Goal: Task Accomplishment & Management: Use online tool/utility

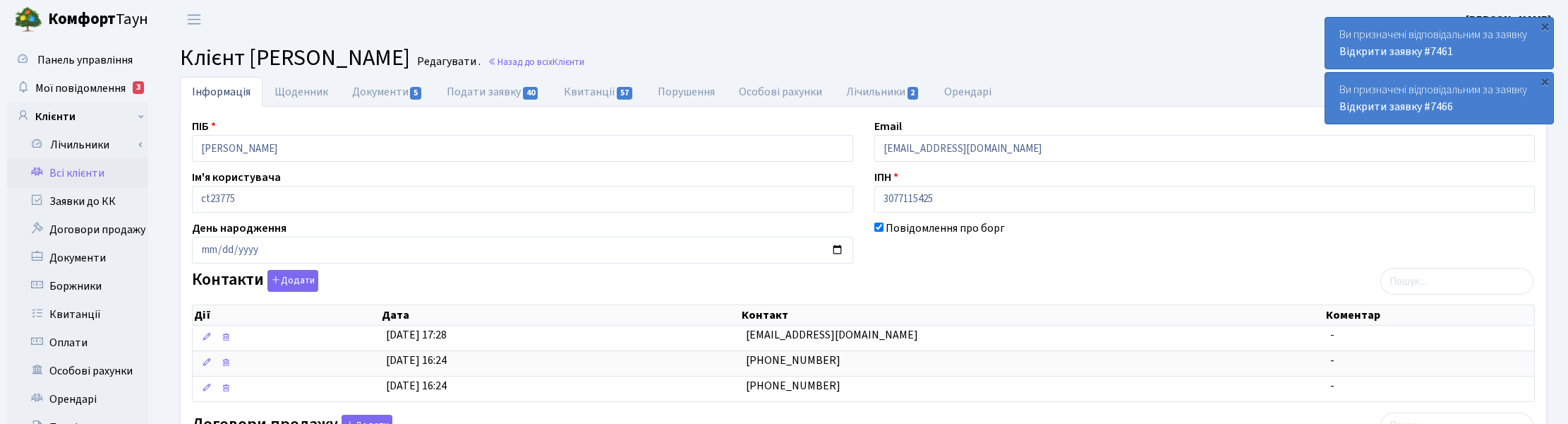
scroll to position [265, 0]
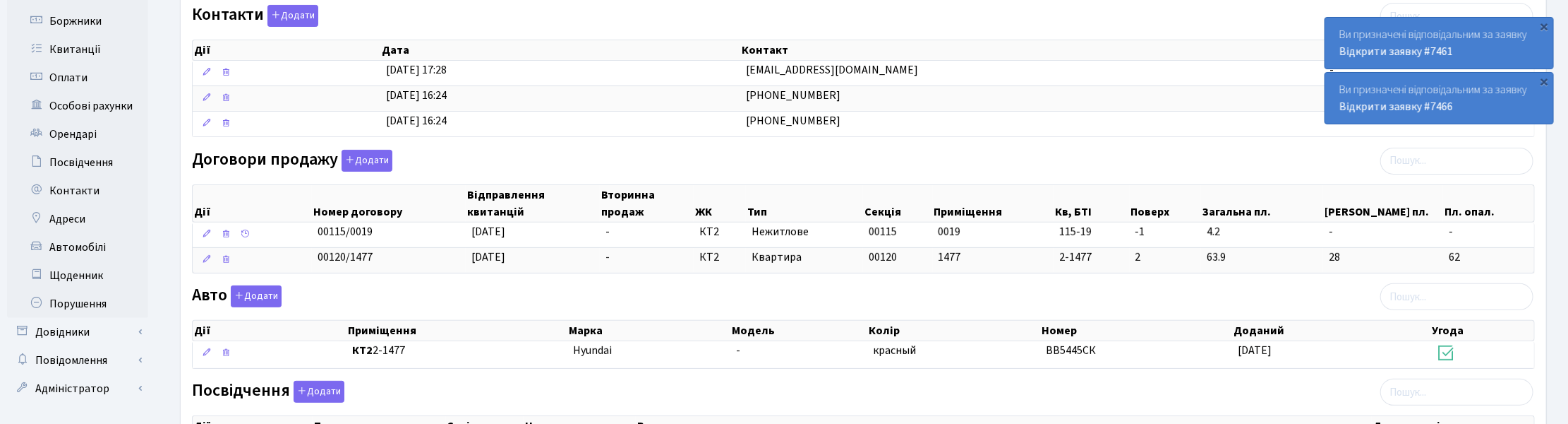
click at [805, 160] on div "Договори продажу Додати Дії Номер договору Відправлення квитанцій Вторинна прод…" at bounding box center [863, 214] width 1364 height 129
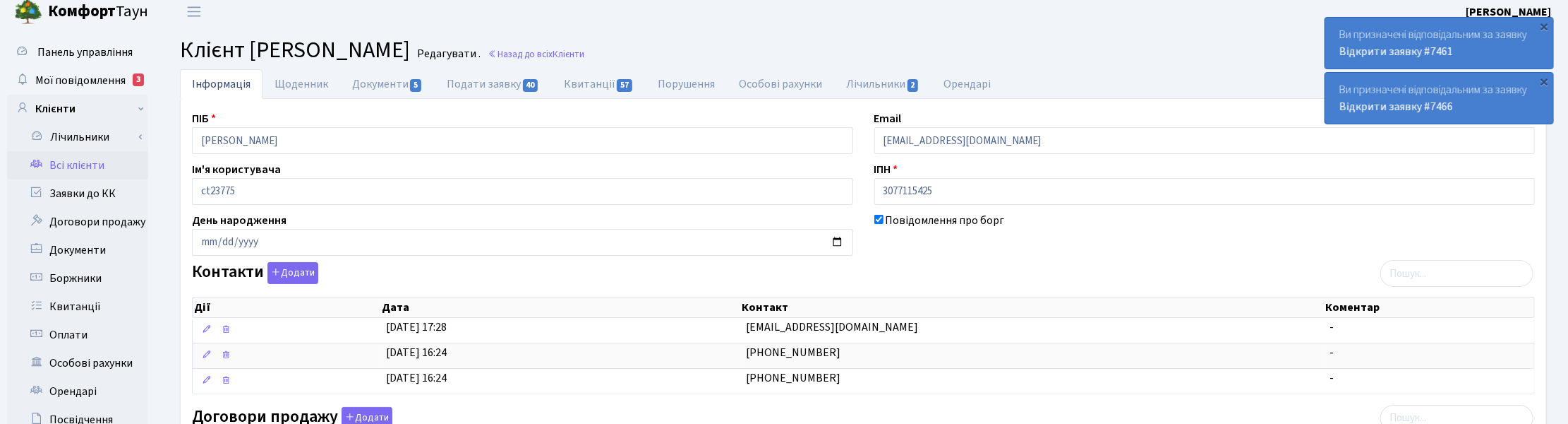
scroll to position [0, 0]
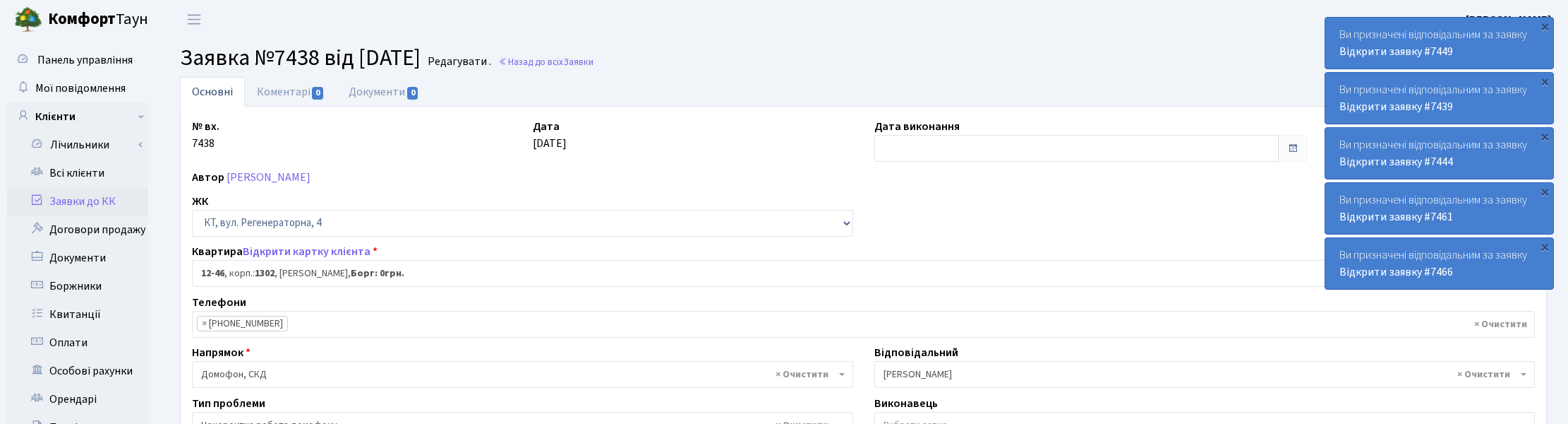
select select "7153"
select select "38"
click at [78, 206] on link "Заявки до КК" at bounding box center [77, 200] width 141 height 28
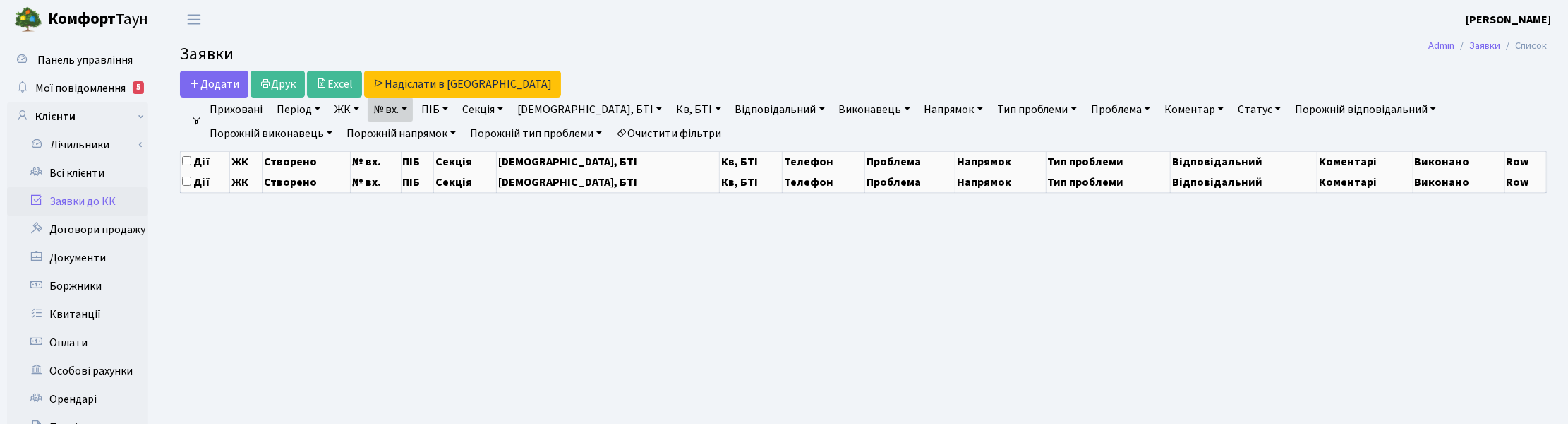
select select "25"
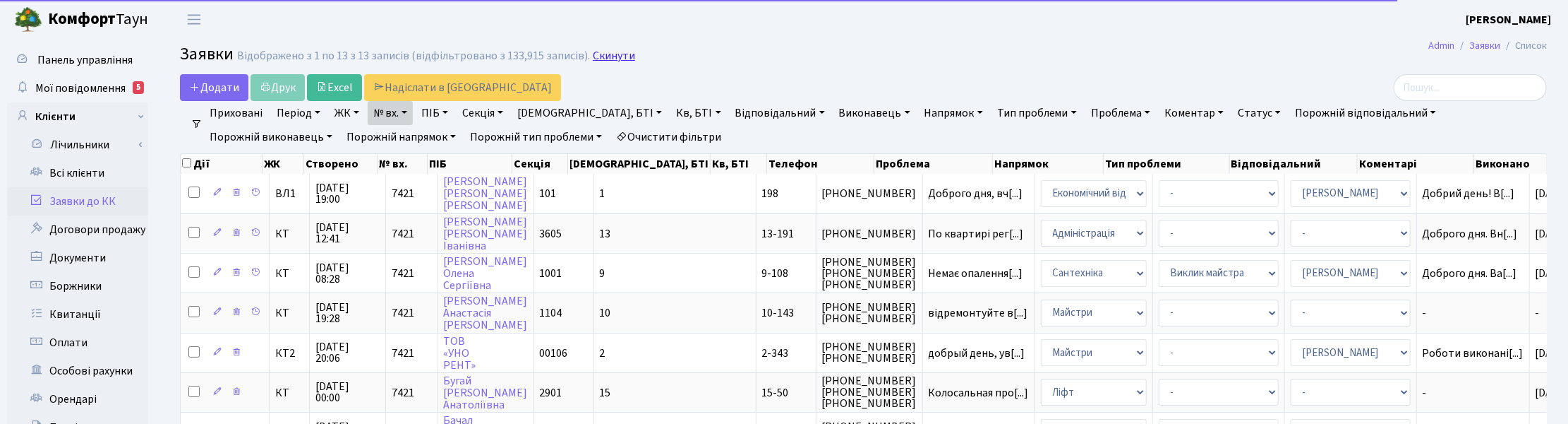
click at [612, 58] on link "Скинути" at bounding box center [613, 57] width 42 height 14
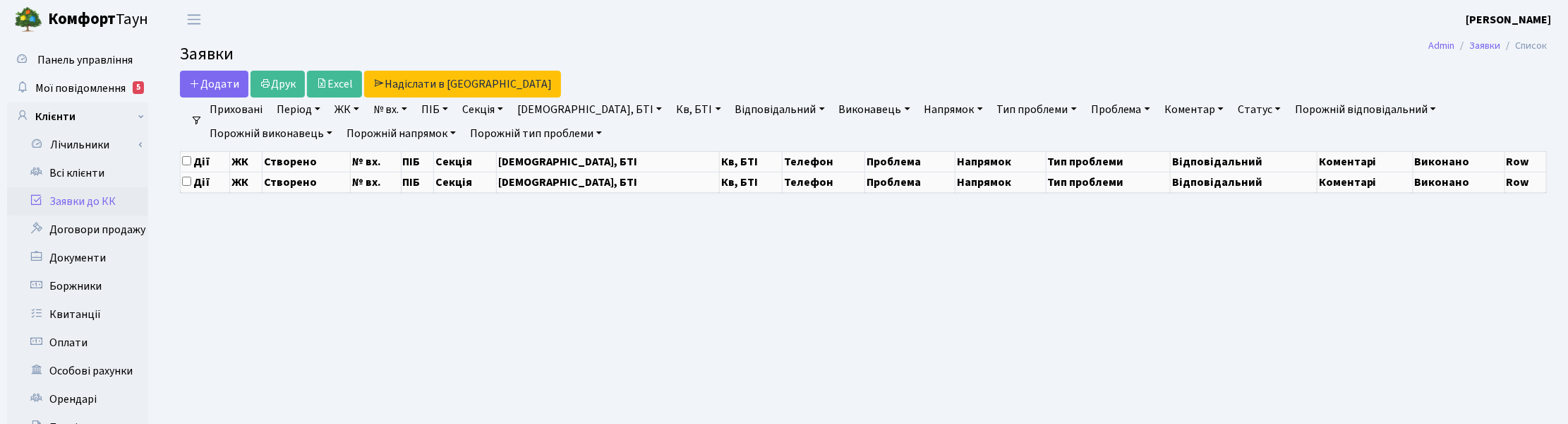
select select "25"
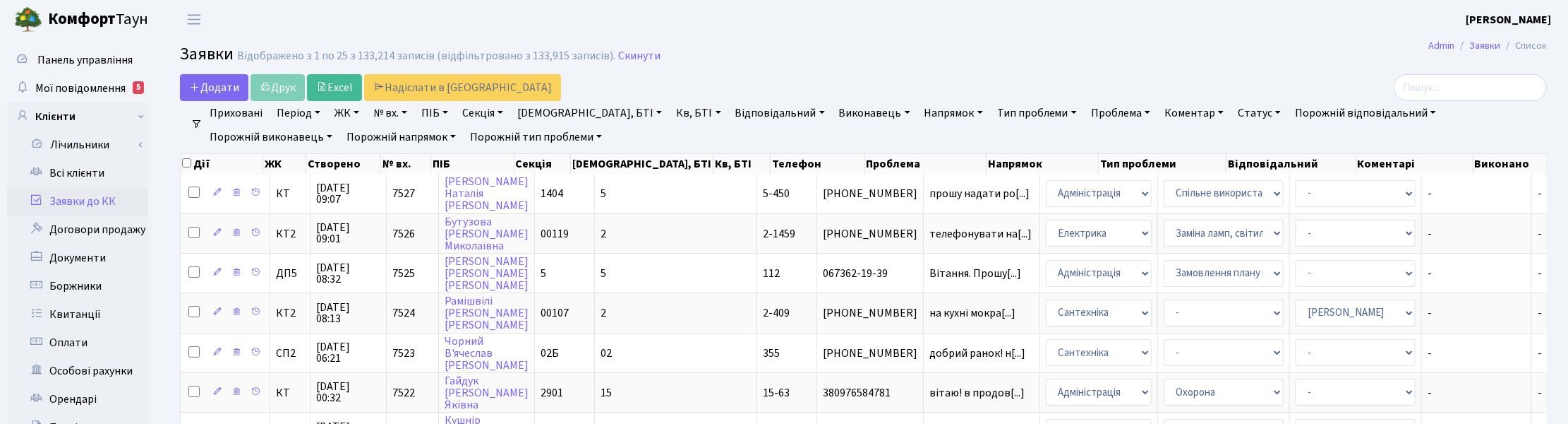
click at [919, 113] on link "Напрямок" at bounding box center [954, 113] width 70 height 24
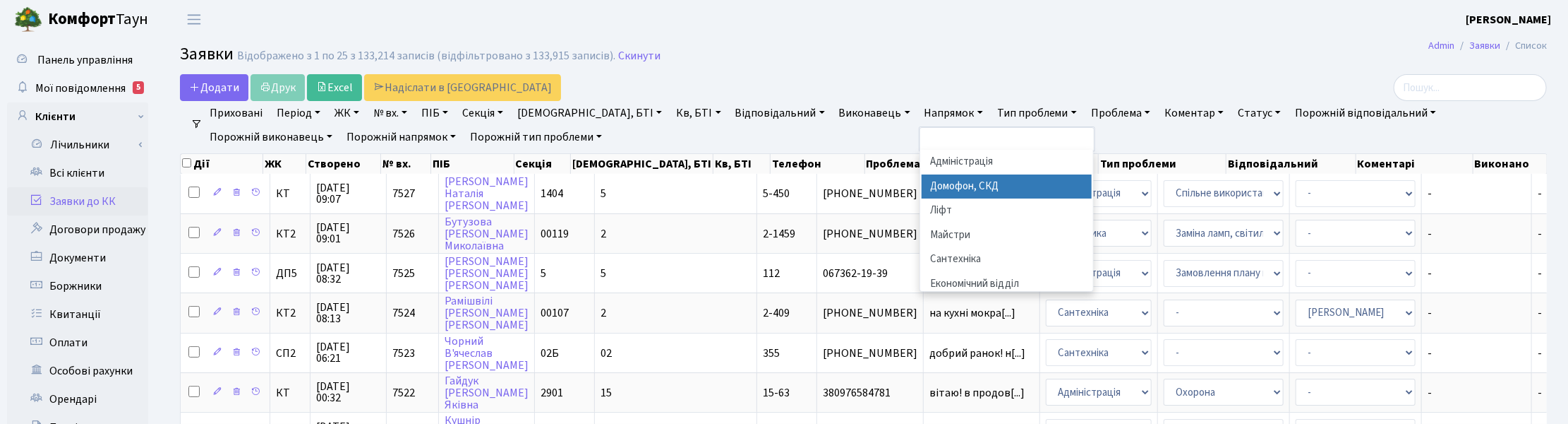
click at [921, 185] on li "Домофон, СКД" at bounding box center [1006, 187] width 170 height 25
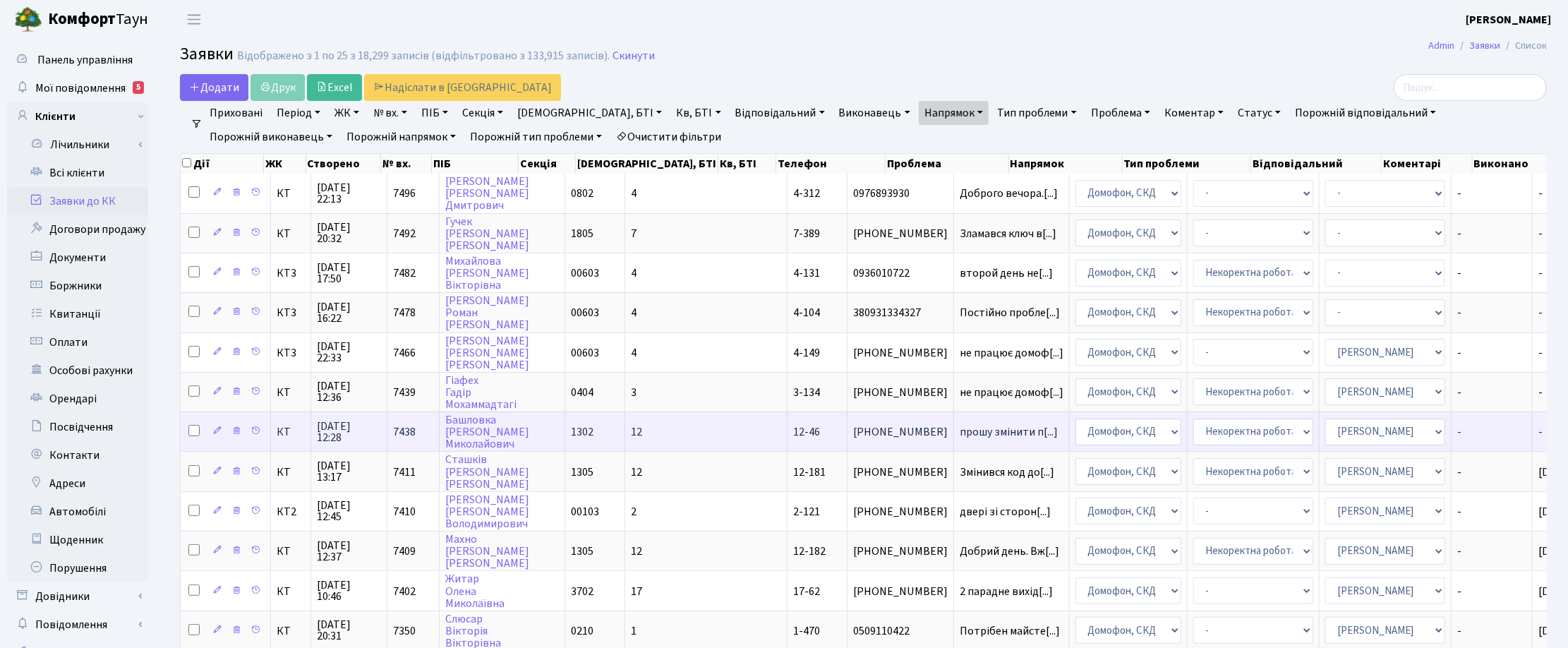
click at [198, 423] on input "checkbox" at bounding box center [194, 430] width 11 height 11
checkbox input "true"
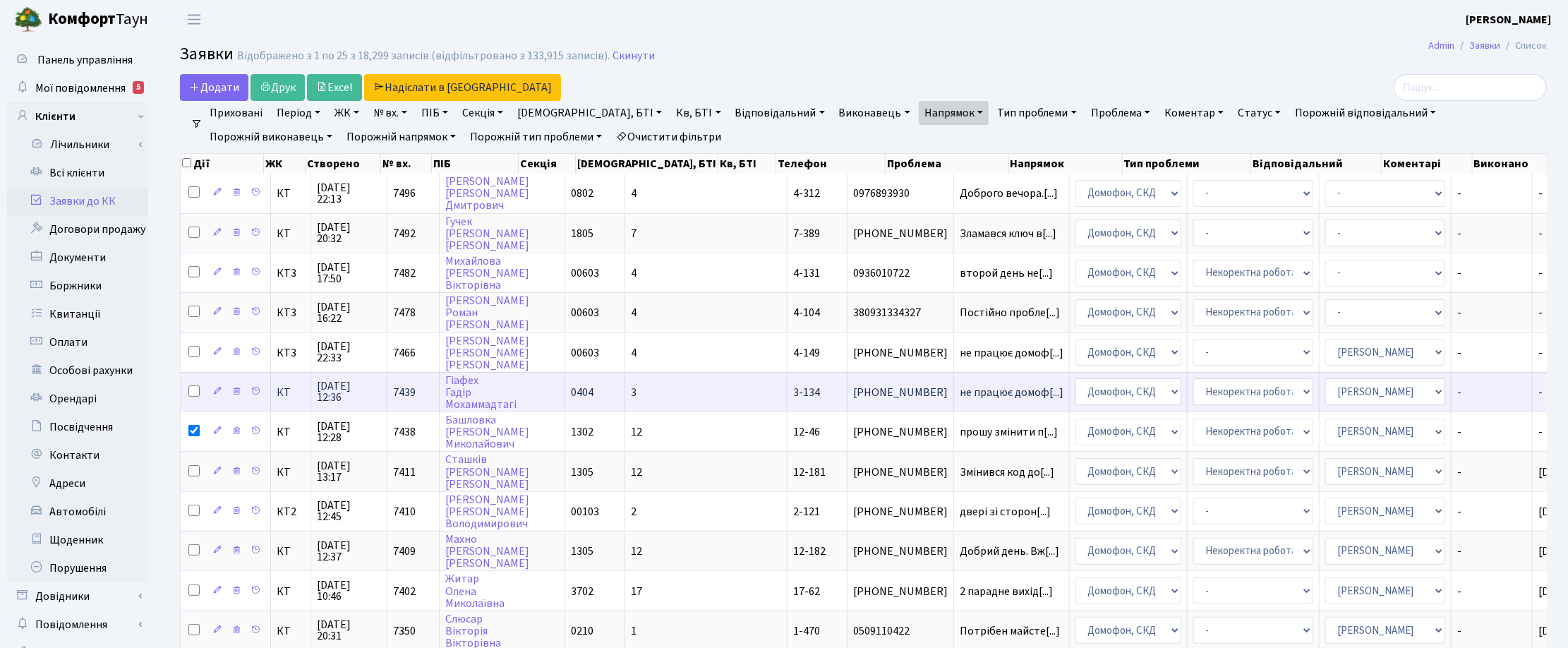
click at [193, 389] on input "checkbox" at bounding box center [194, 390] width 11 height 11
checkbox input "true"
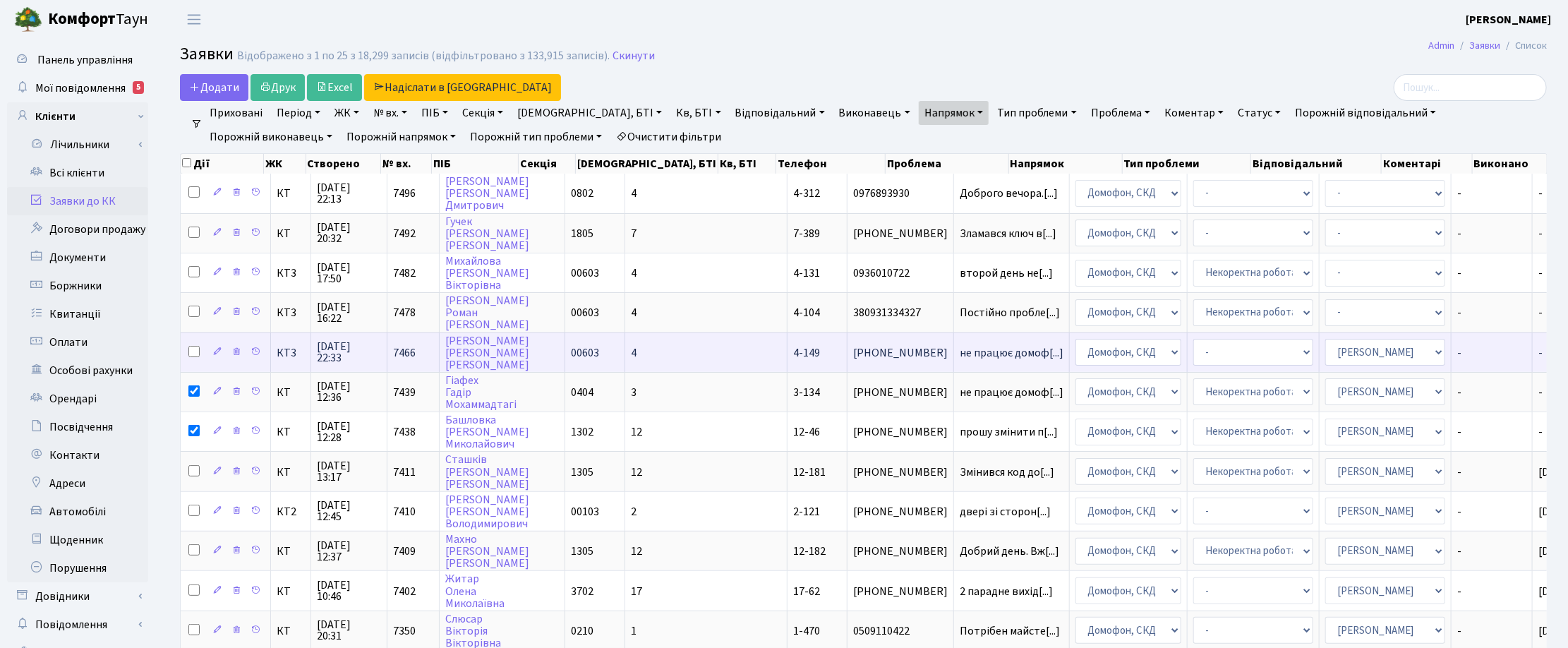
click at [193, 347] on input "checkbox" at bounding box center [194, 351] width 11 height 11
checkbox input "true"
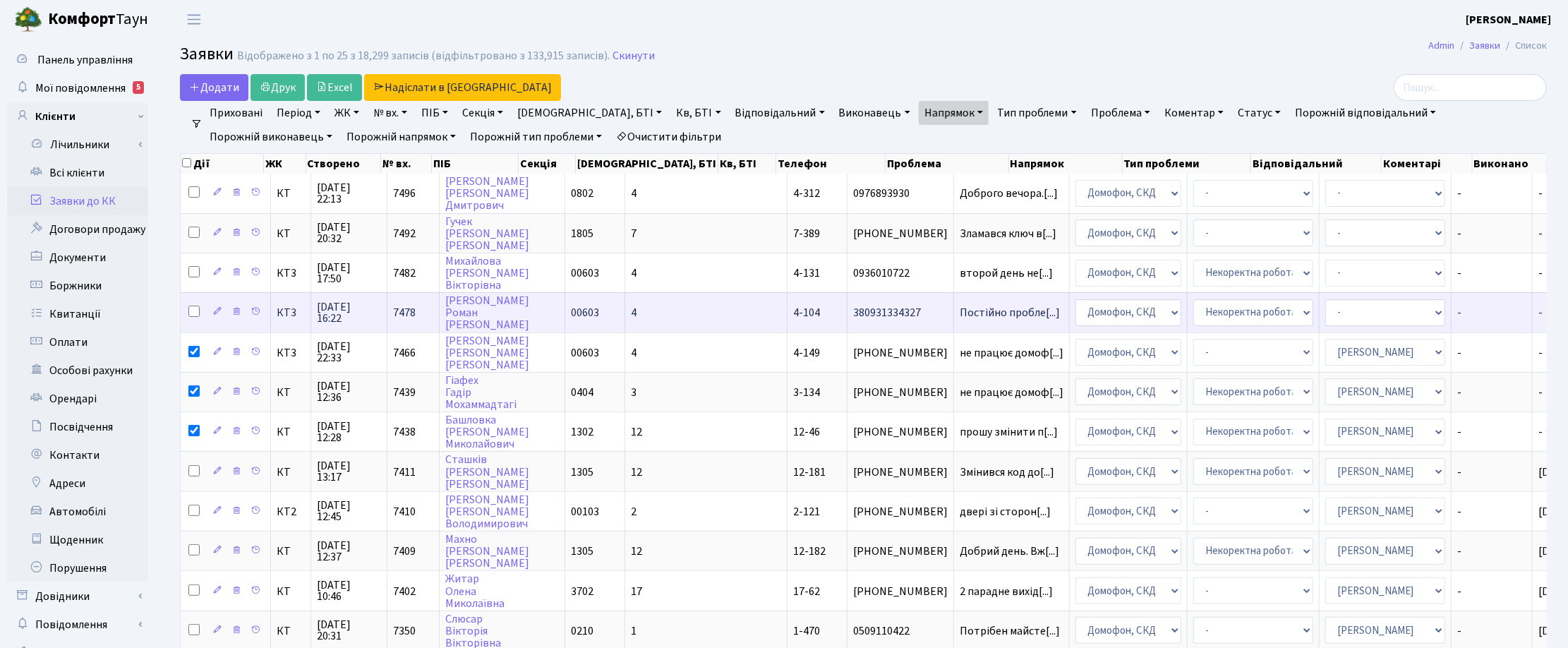
click at [194, 307] on input "checkbox" at bounding box center [194, 311] width 11 height 11
checkbox input "true"
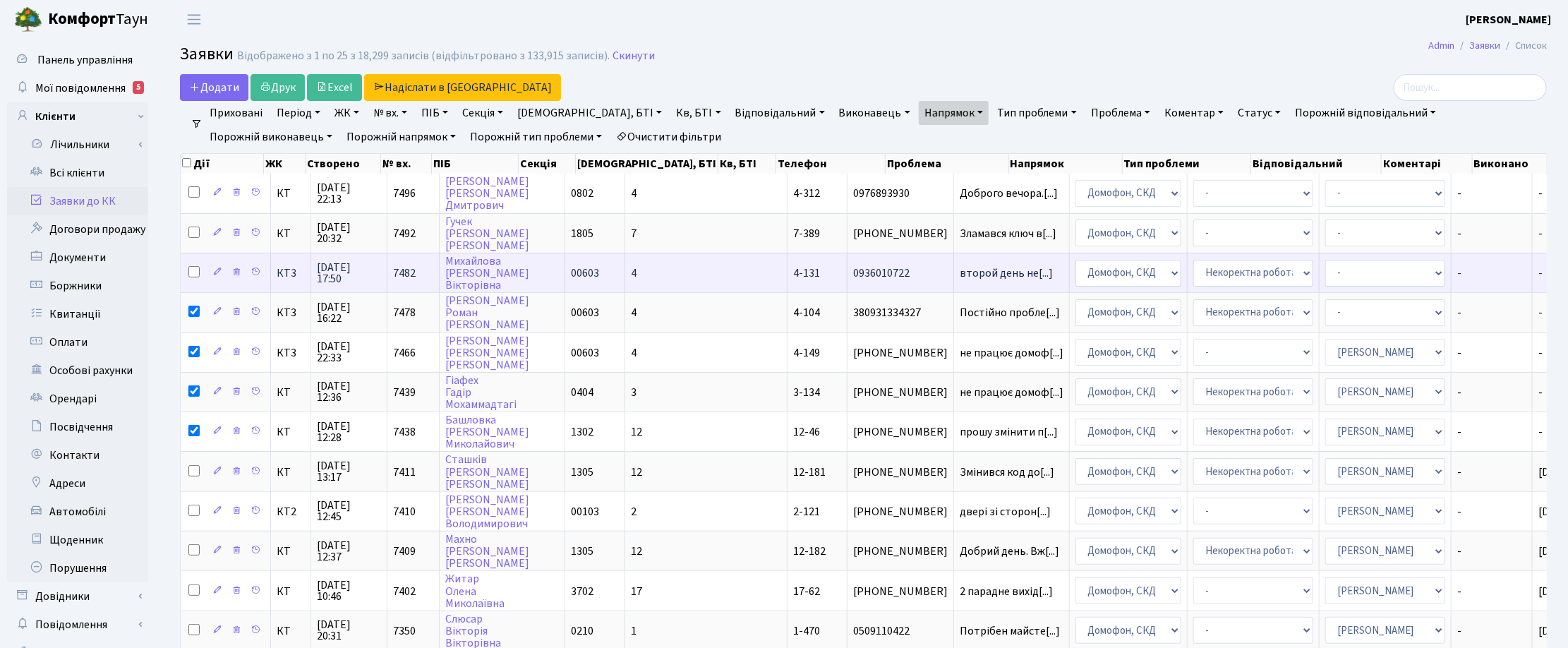
click at [193, 270] on input "checkbox" at bounding box center [194, 271] width 11 height 11
checkbox input "true"
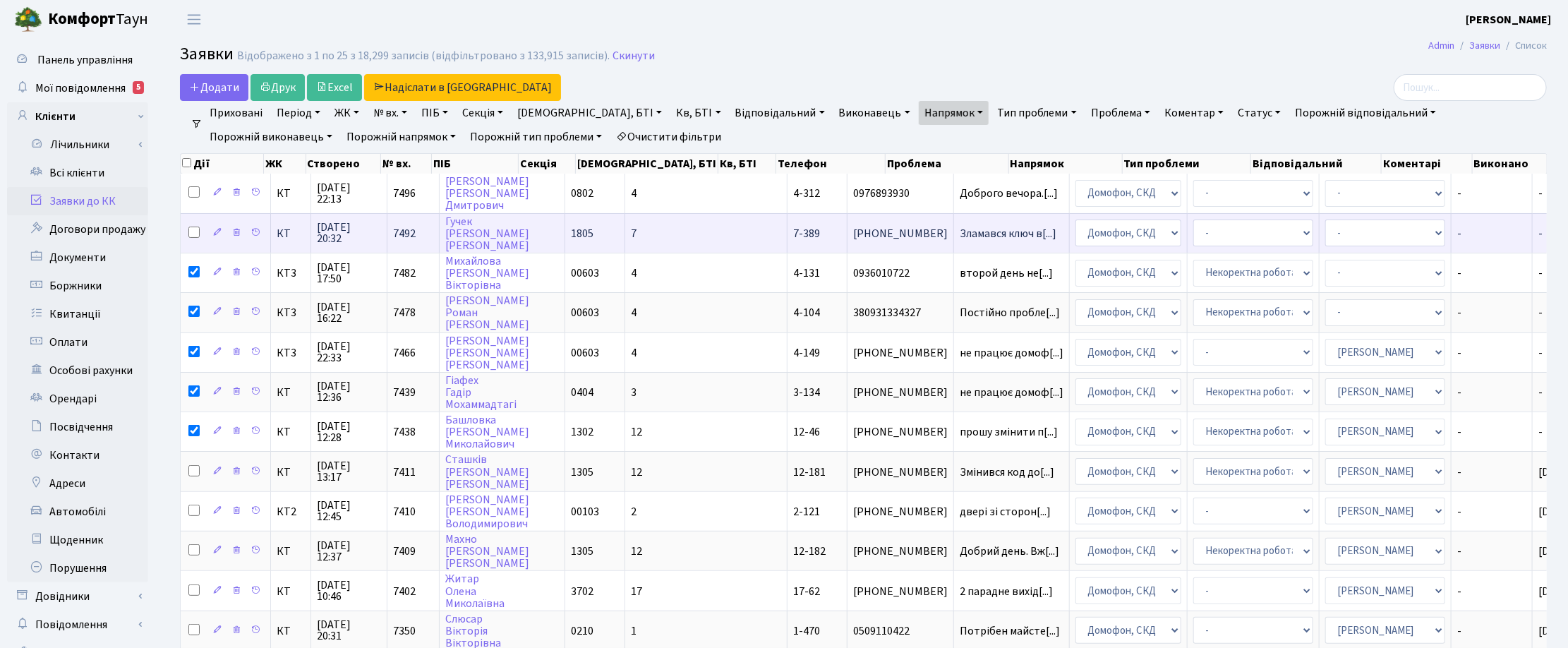
click at [191, 234] on input "checkbox" at bounding box center [194, 232] width 11 height 11
checkbox input "true"
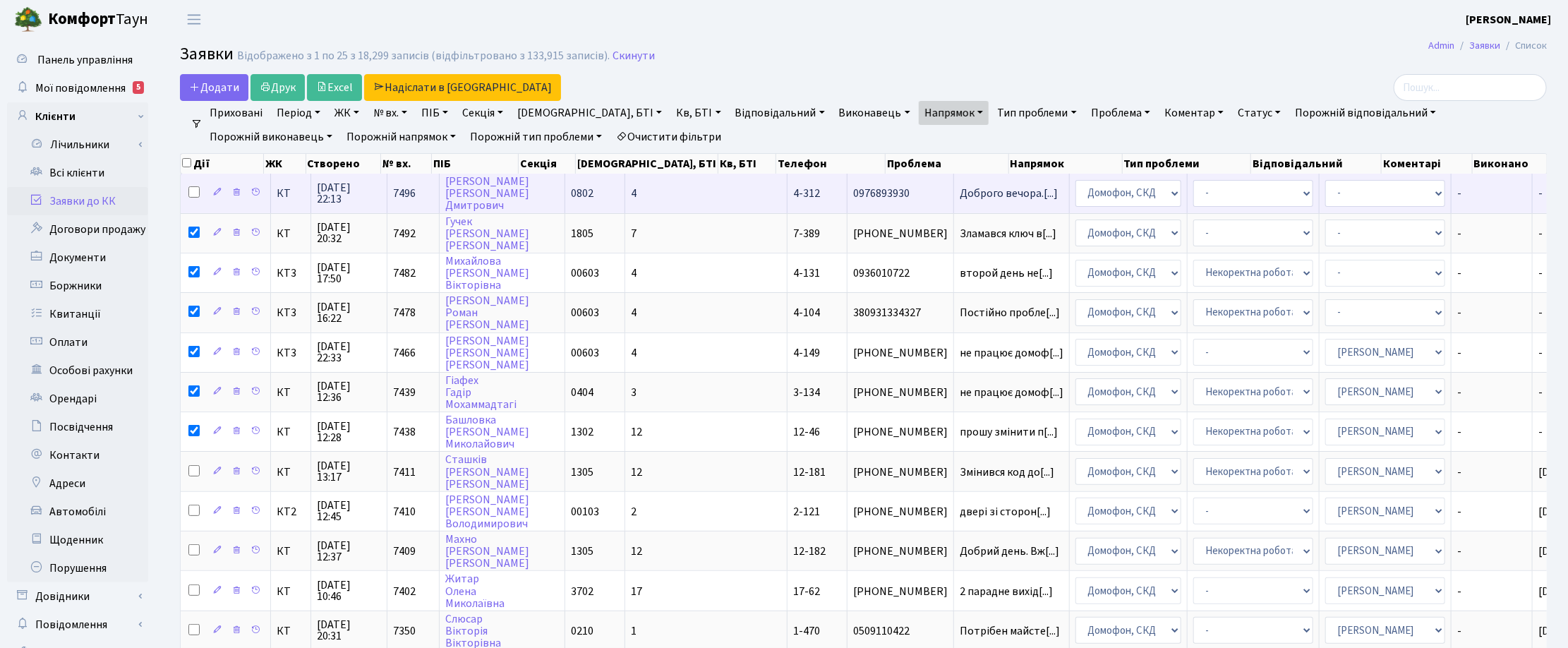
click at [194, 191] on input "checkbox" at bounding box center [194, 192] width 11 height 11
checkbox input "true"
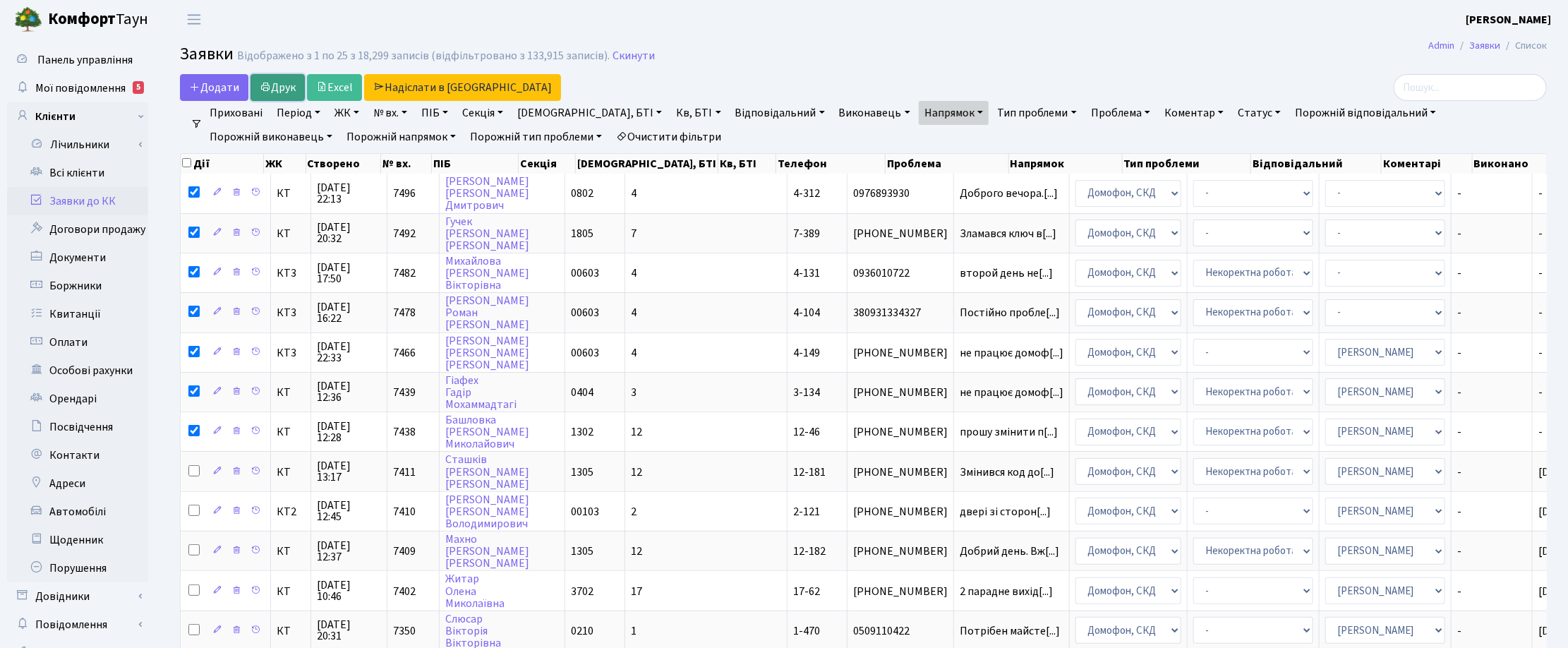
click at [275, 92] on link "Друк" at bounding box center [277, 87] width 54 height 27
click at [186, 163] on input "checkbox" at bounding box center [187, 163] width 9 height 9
checkbox input "true"
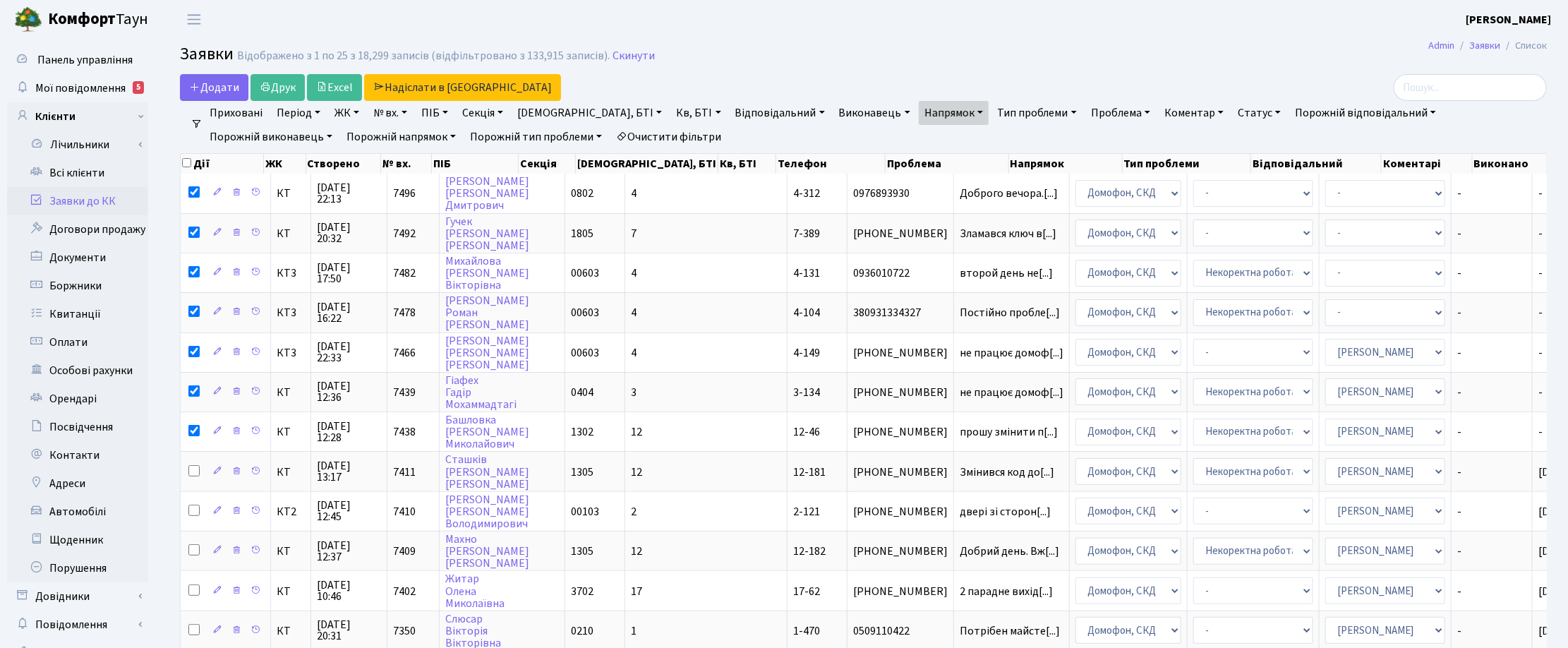
checkbox input "true"
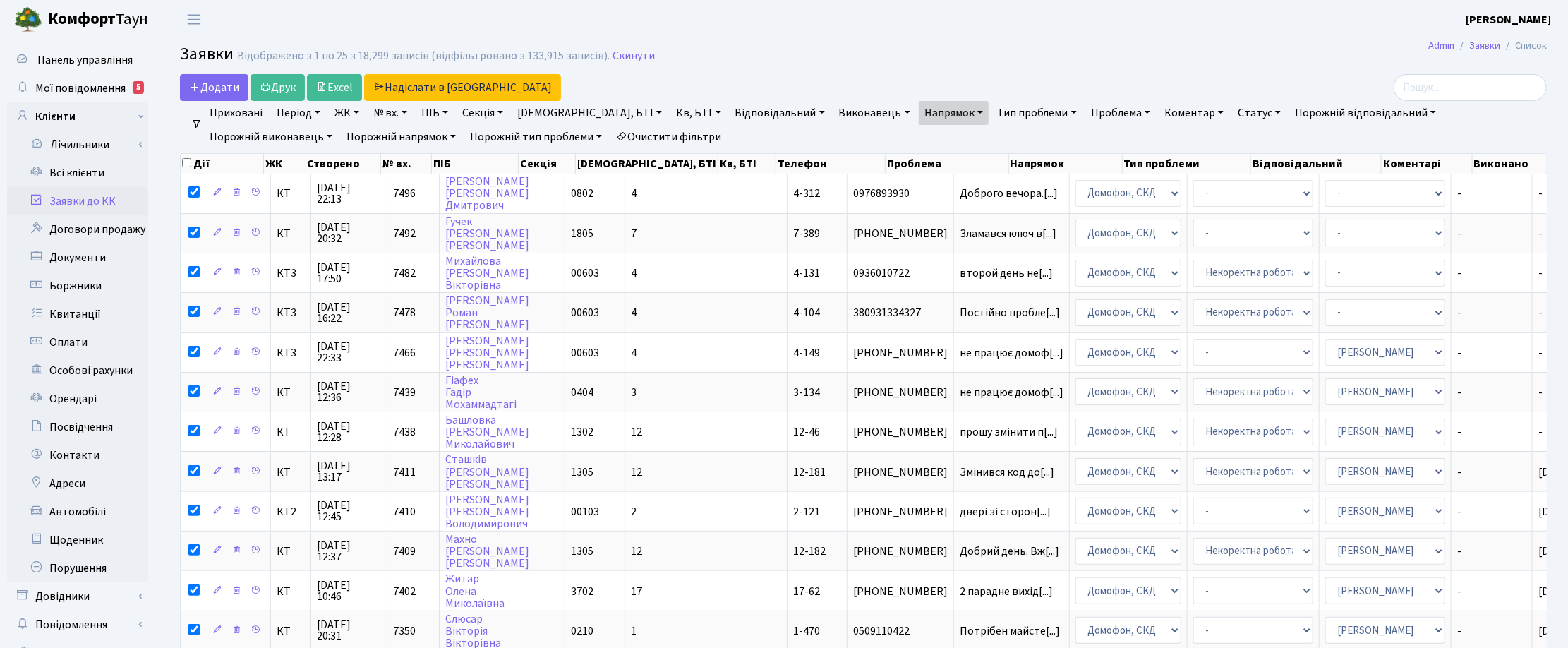
checkbox input "true"
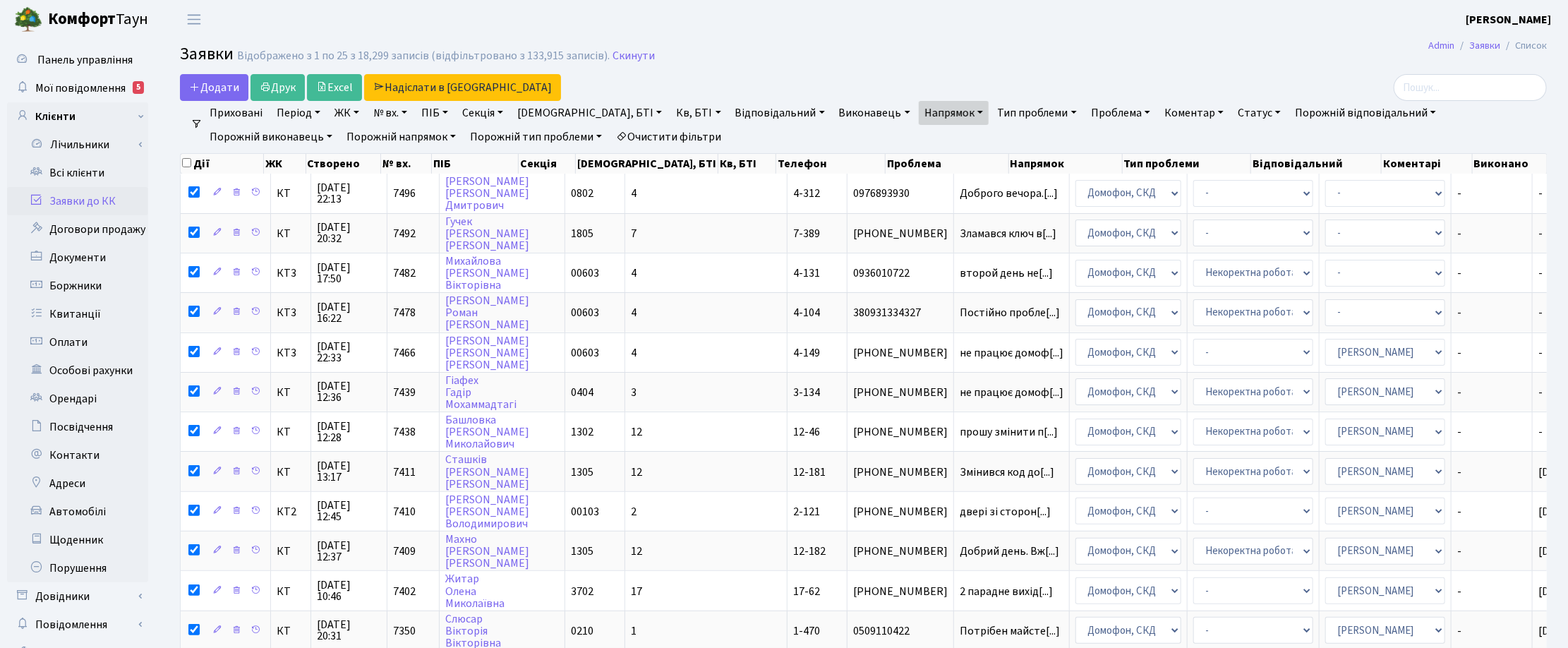
checkbox input "true"
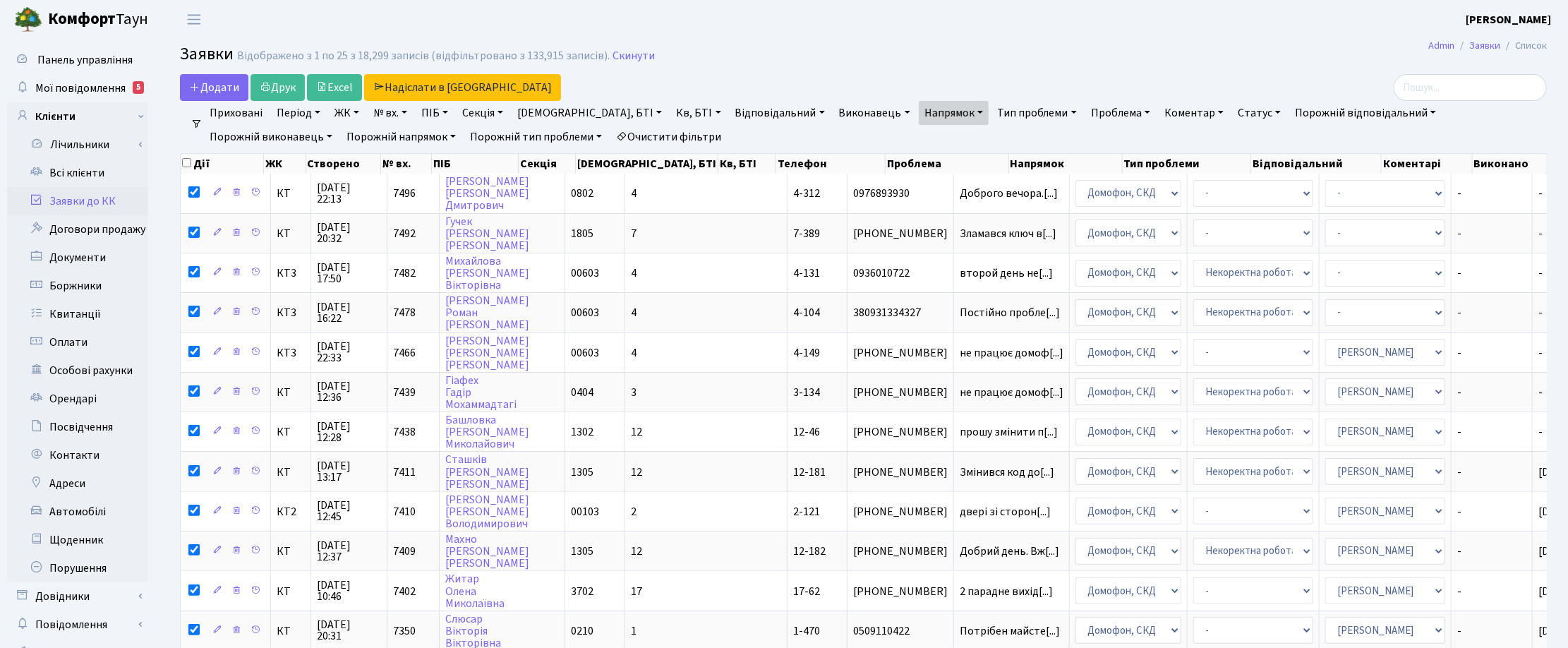
checkbox input "true"
click at [186, 163] on input "checkbox" at bounding box center [187, 163] width 9 height 9
checkbox input "false"
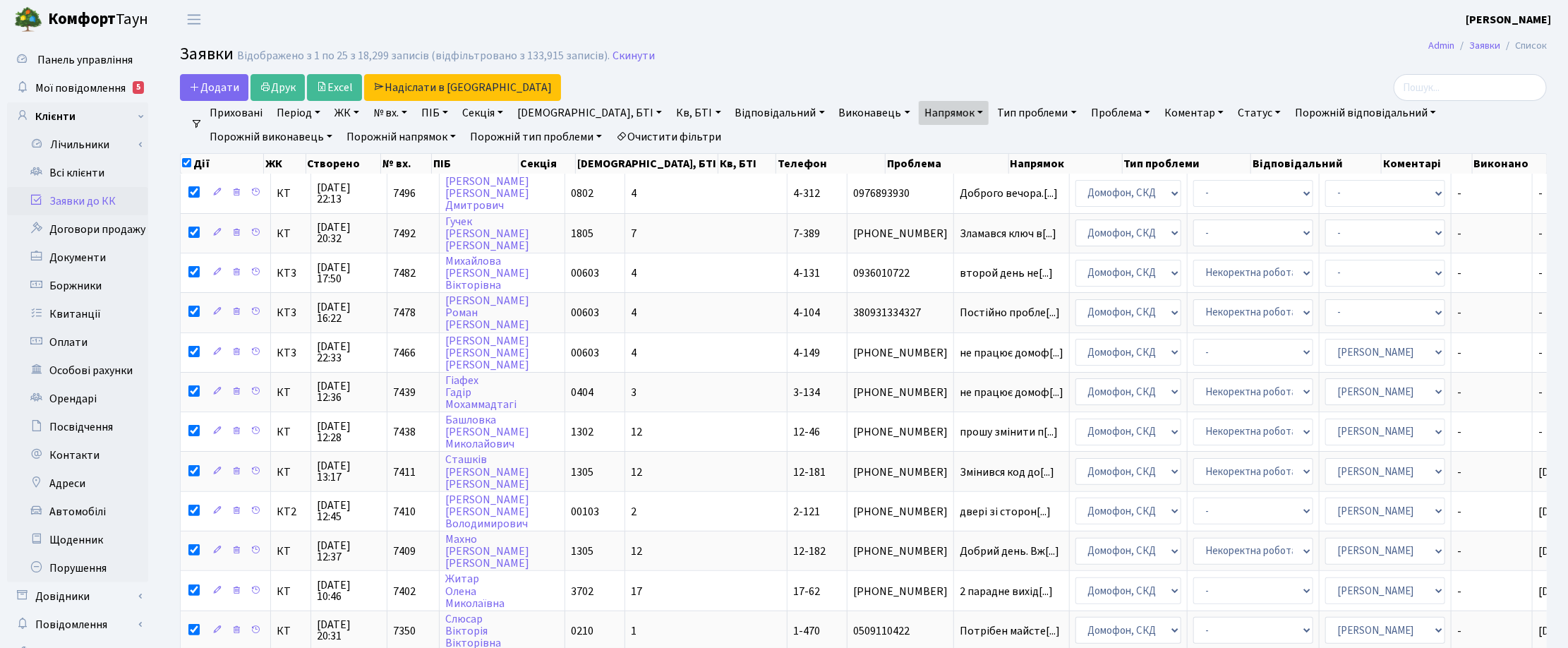
checkbox input "false"
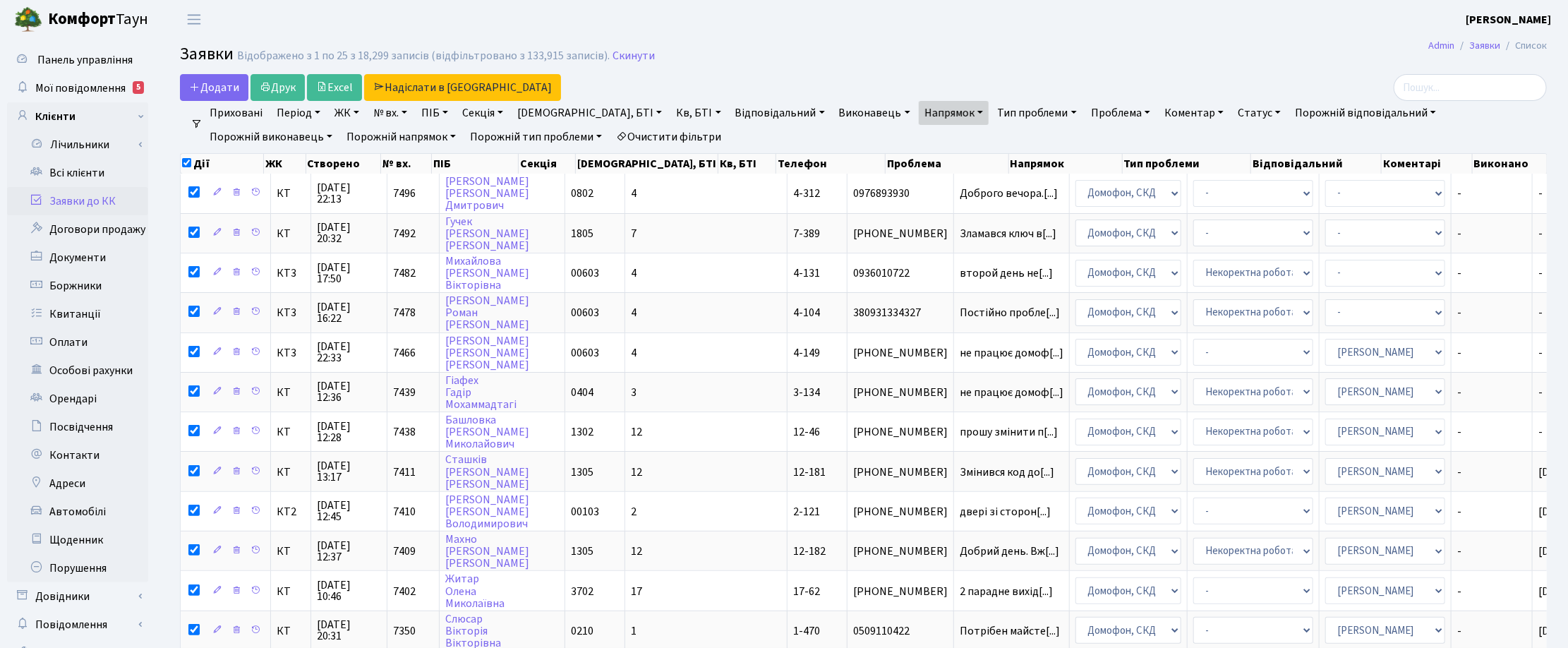
checkbox input "false"
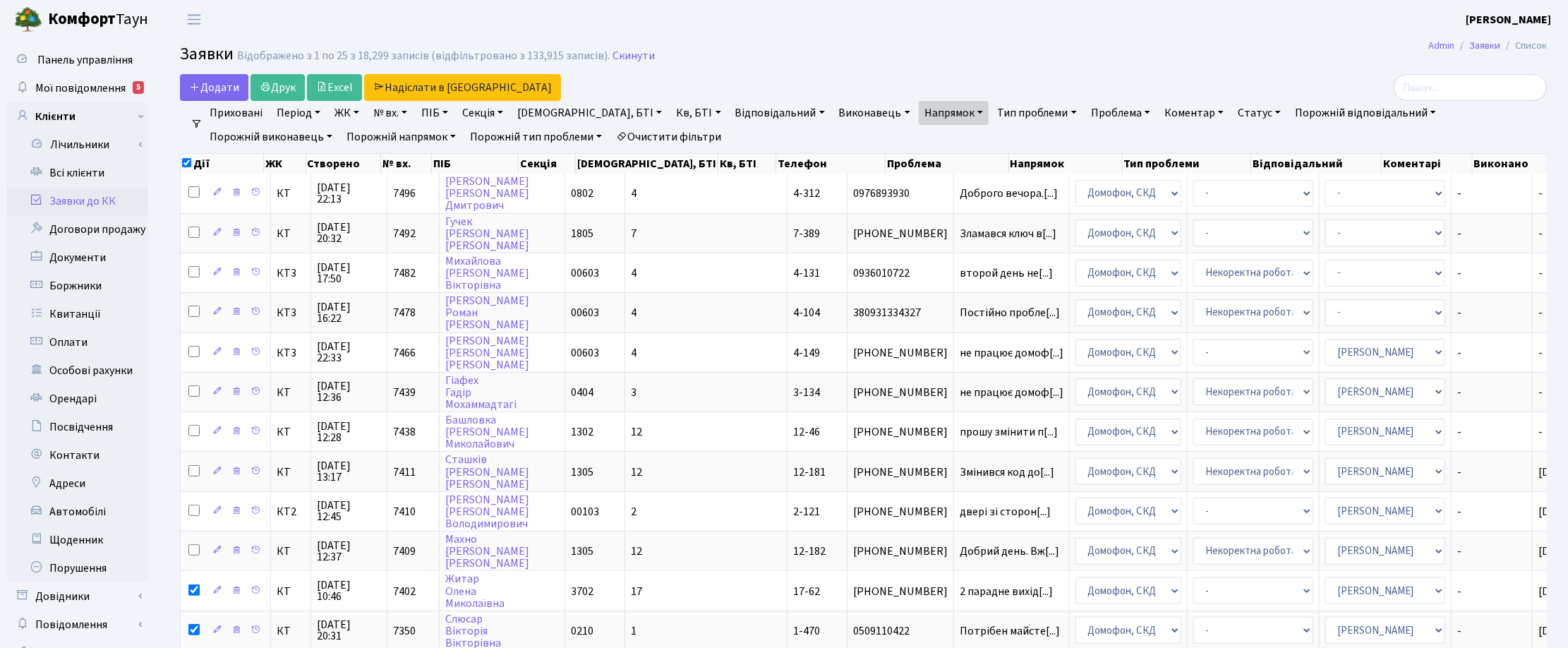
checkbox input "false"
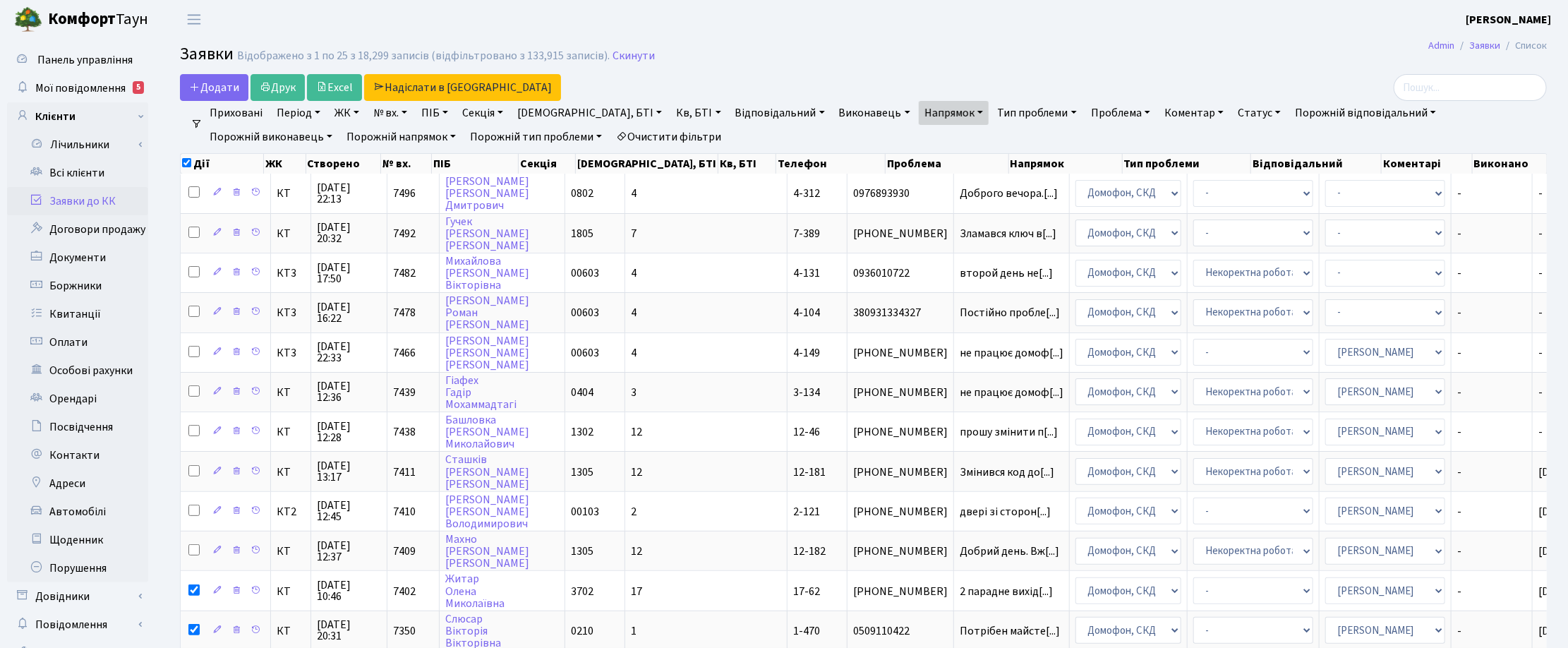
checkbox input "false"
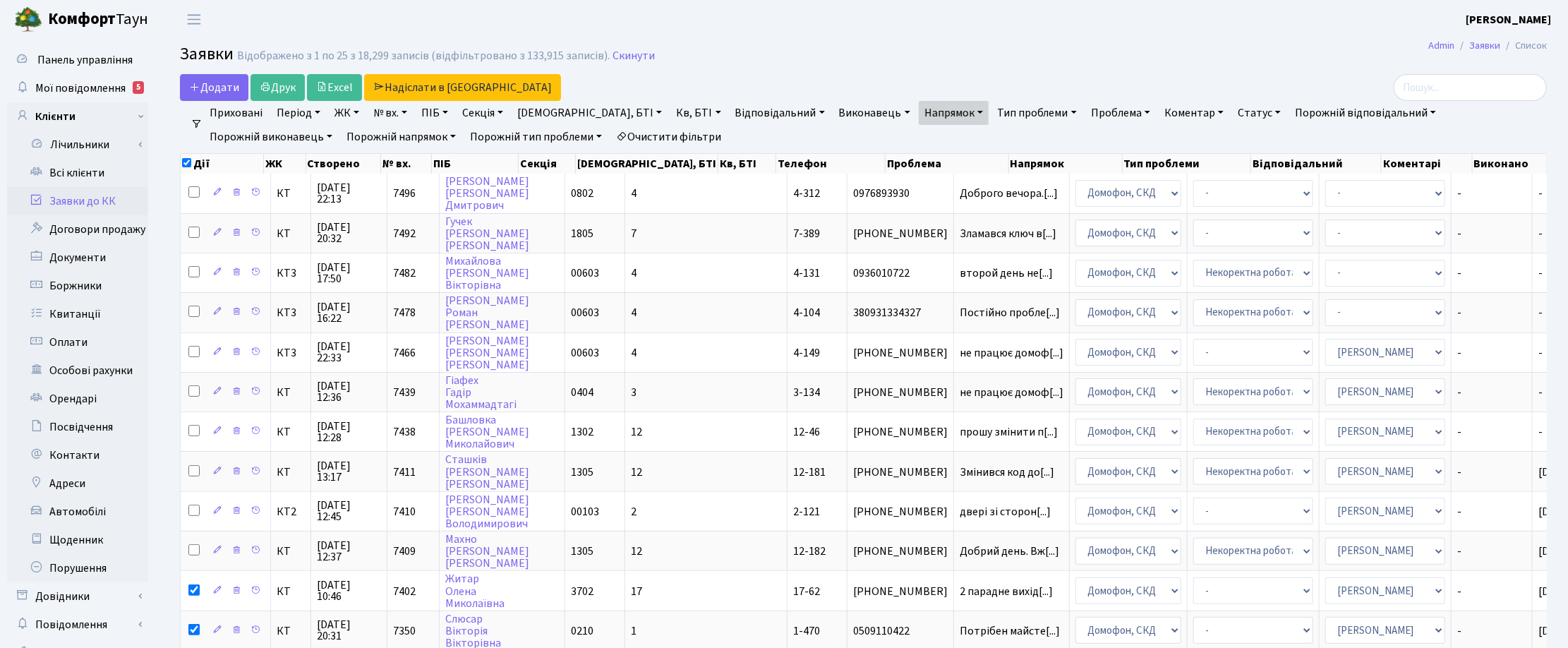
checkbox input "false"
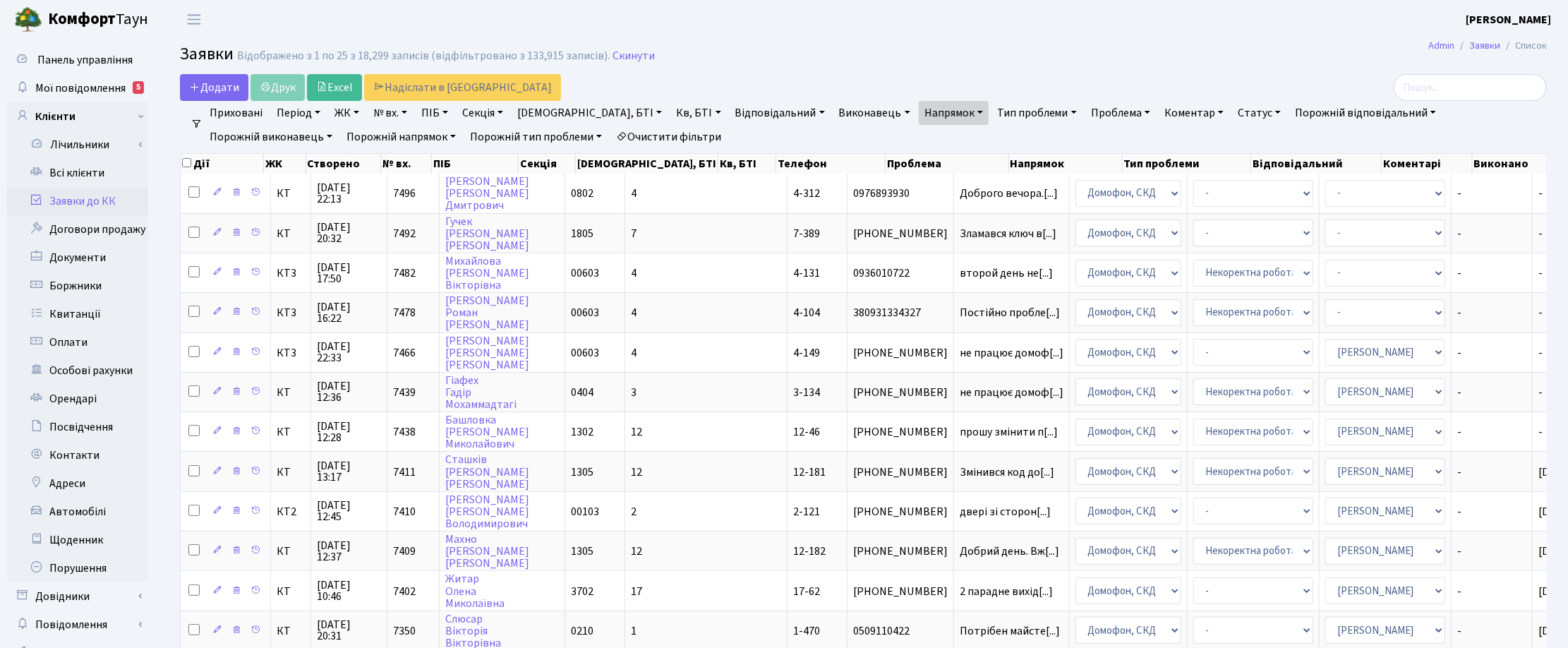
checkbox input "false"
click at [919, 106] on link "Напрямок" at bounding box center [954, 113] width 70 height 24
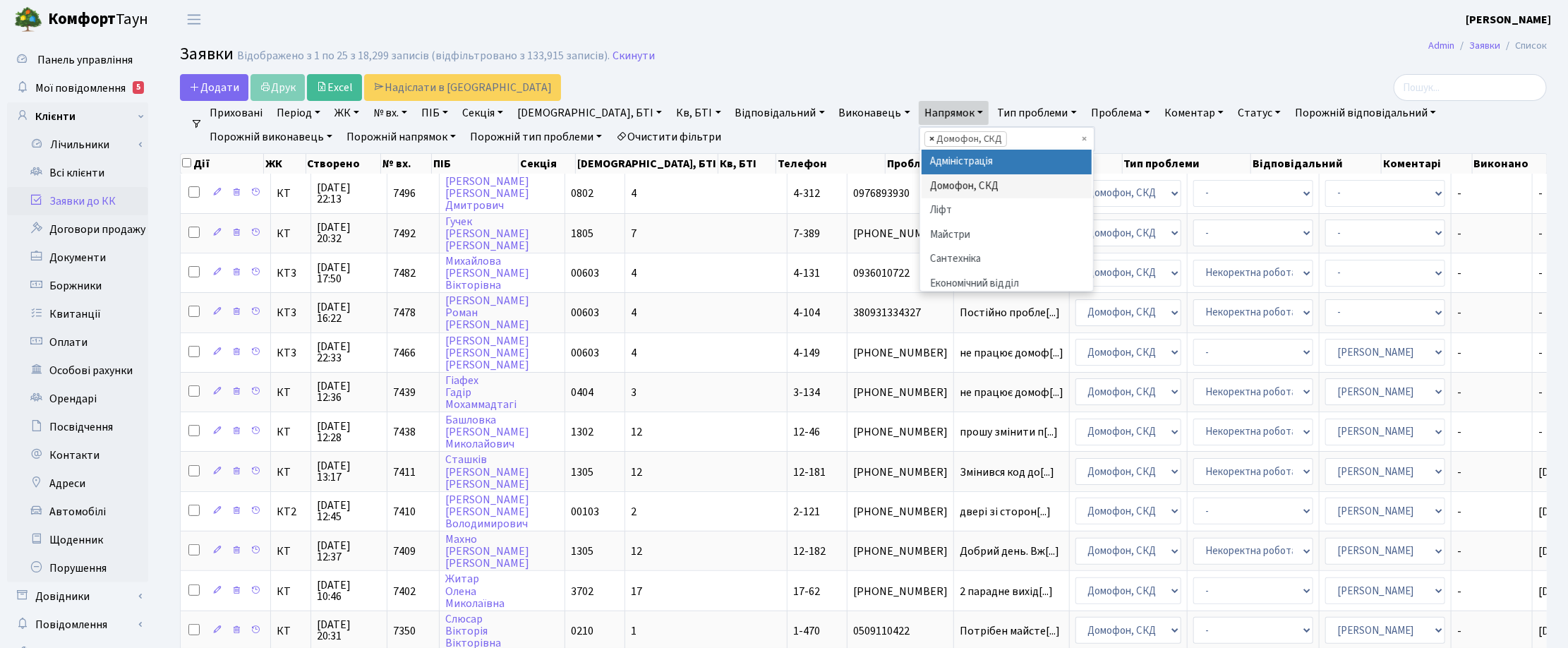
click at [929, 139] on span "×" at bounding box center [932, 139] width 5 height 14
select select
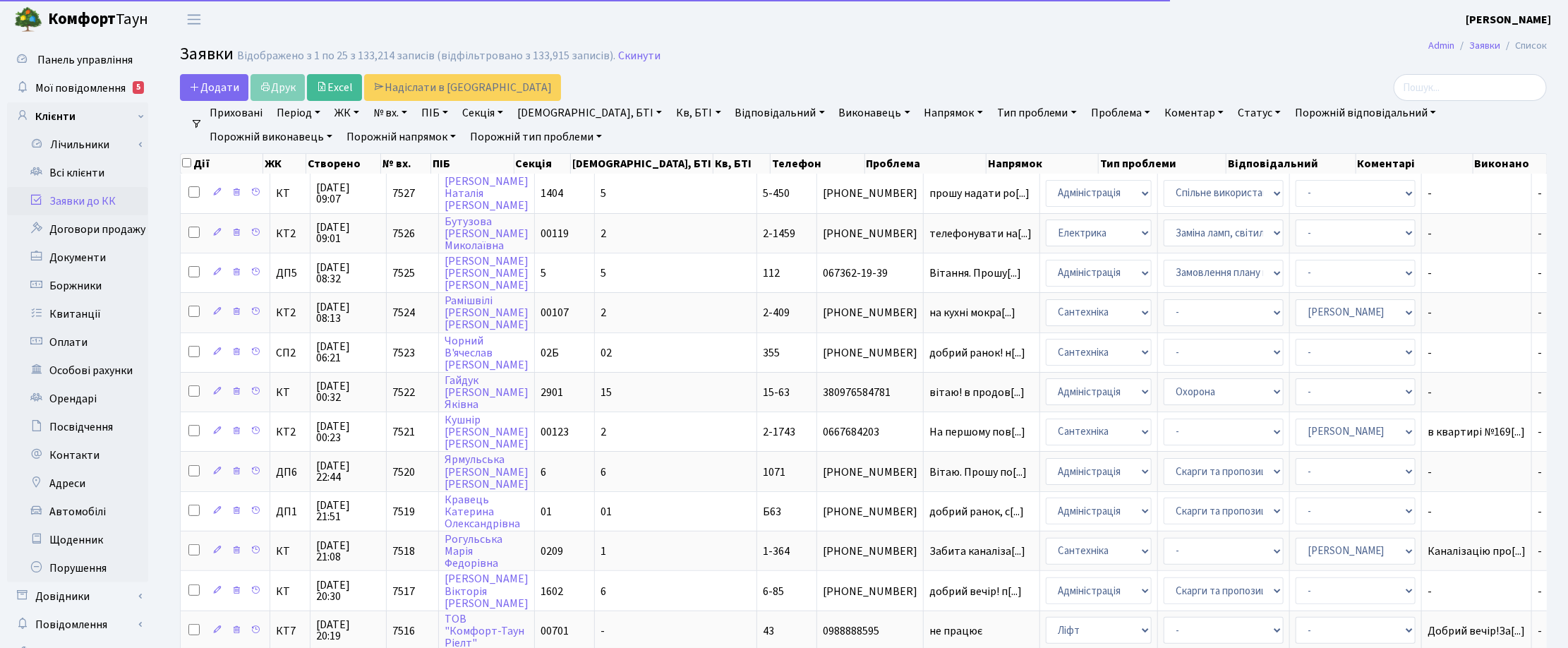
click at [919, 114] on link "Напрямок" at bounding box center [954, 113] width 70 height 24
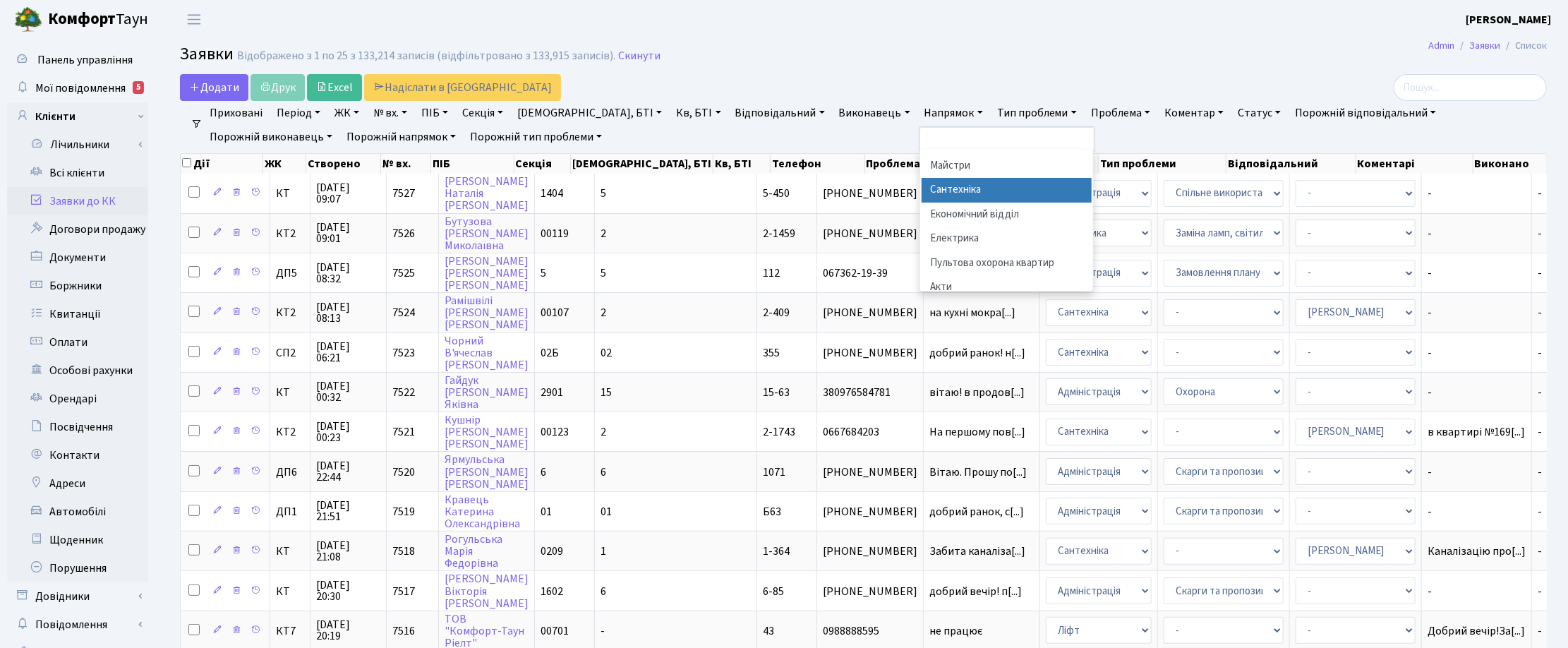
scroll to position [94, 0]
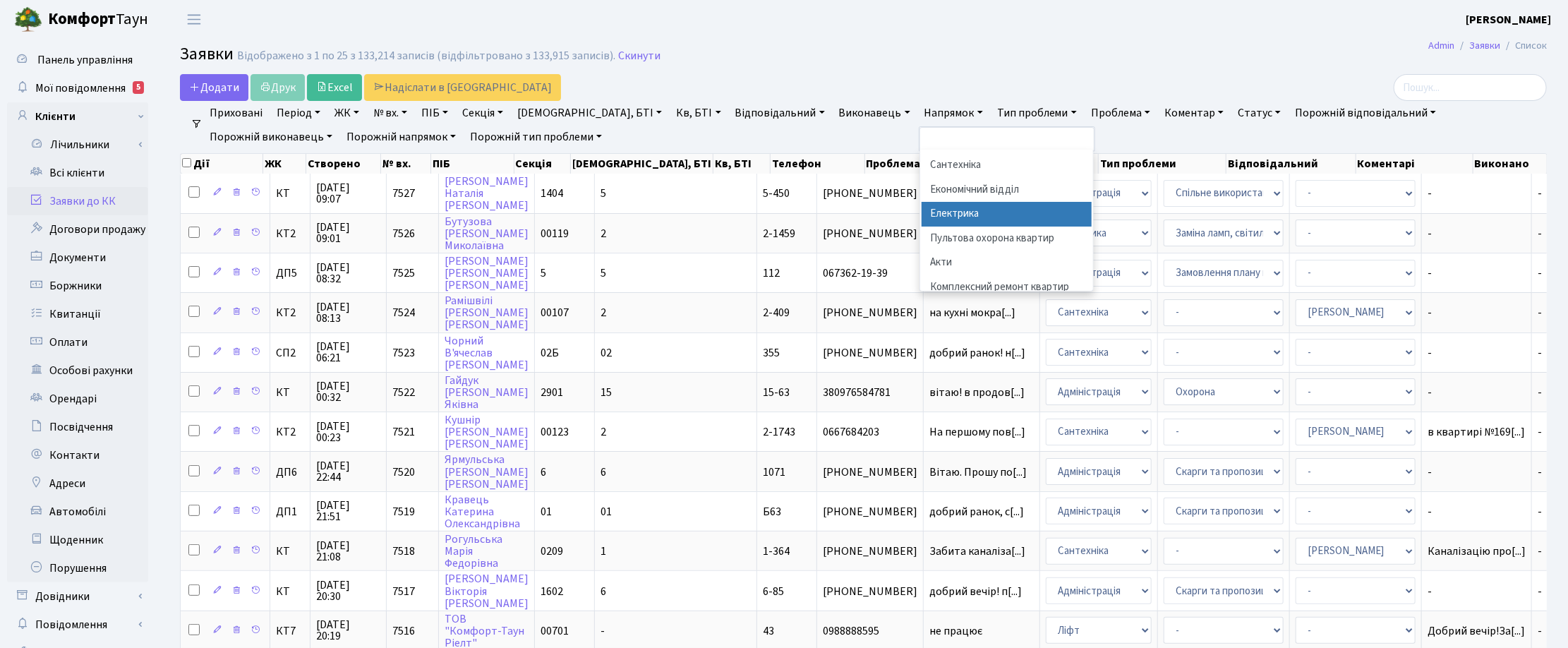
click at [921, 211] on li "Електрика" at bounding box center [1006, 214] width 170 height 25
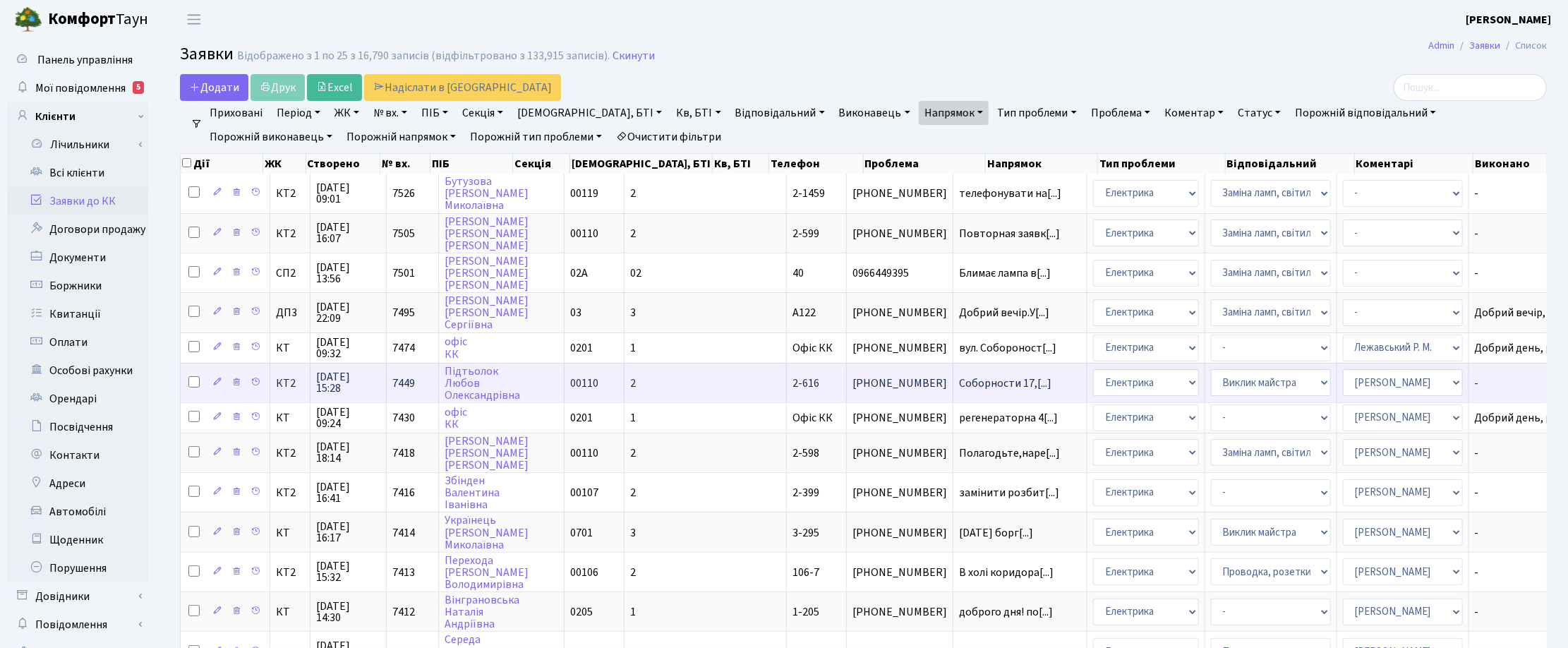
click at [339, 379] on span "29.08.2025 15:28" at bounding box center [348, 383] width 64 height 22
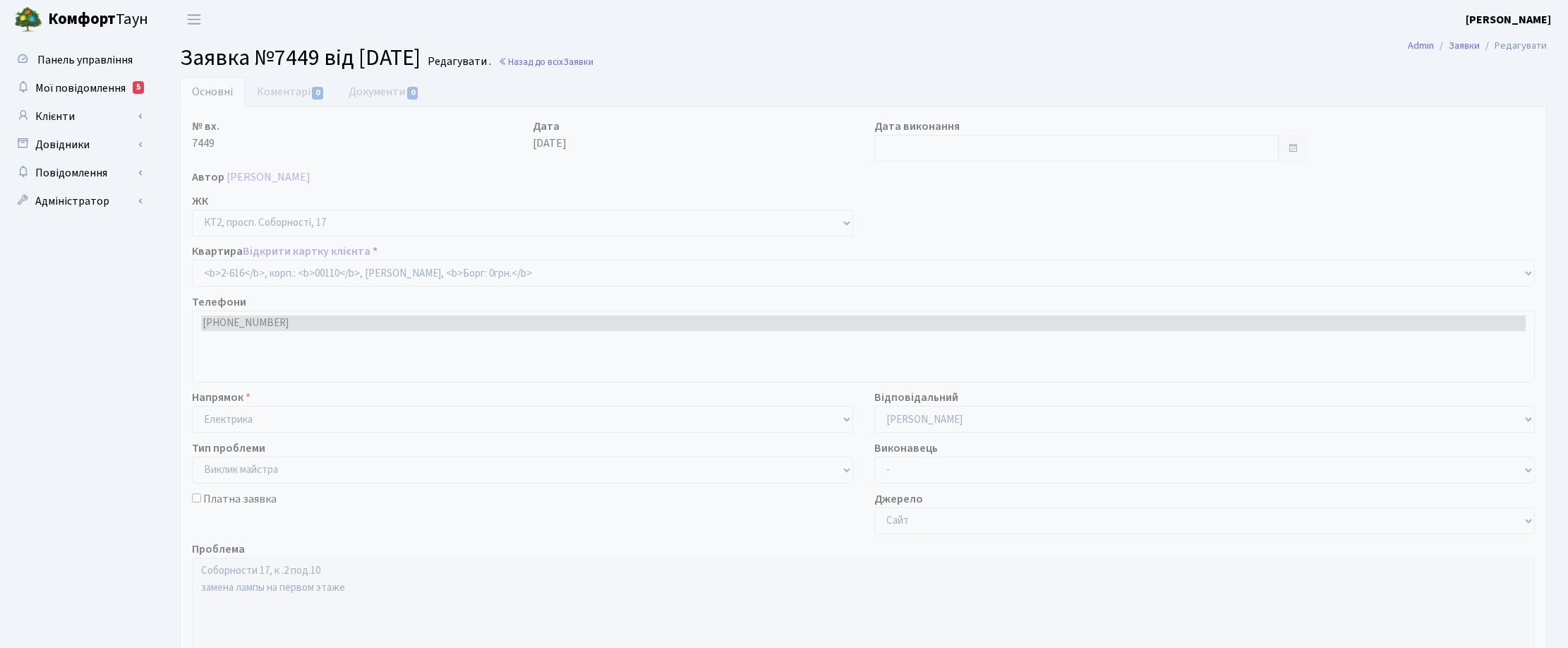
select select "15667"
select select "29"
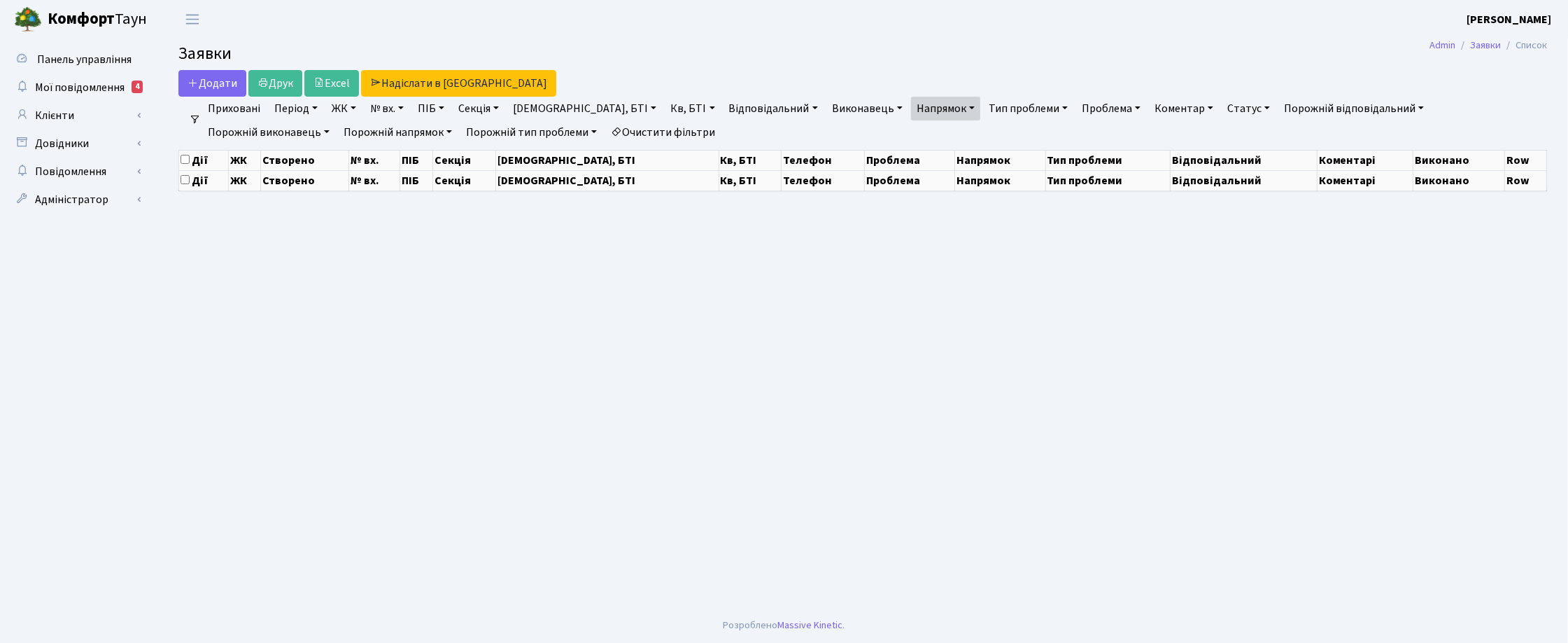
select select "25"
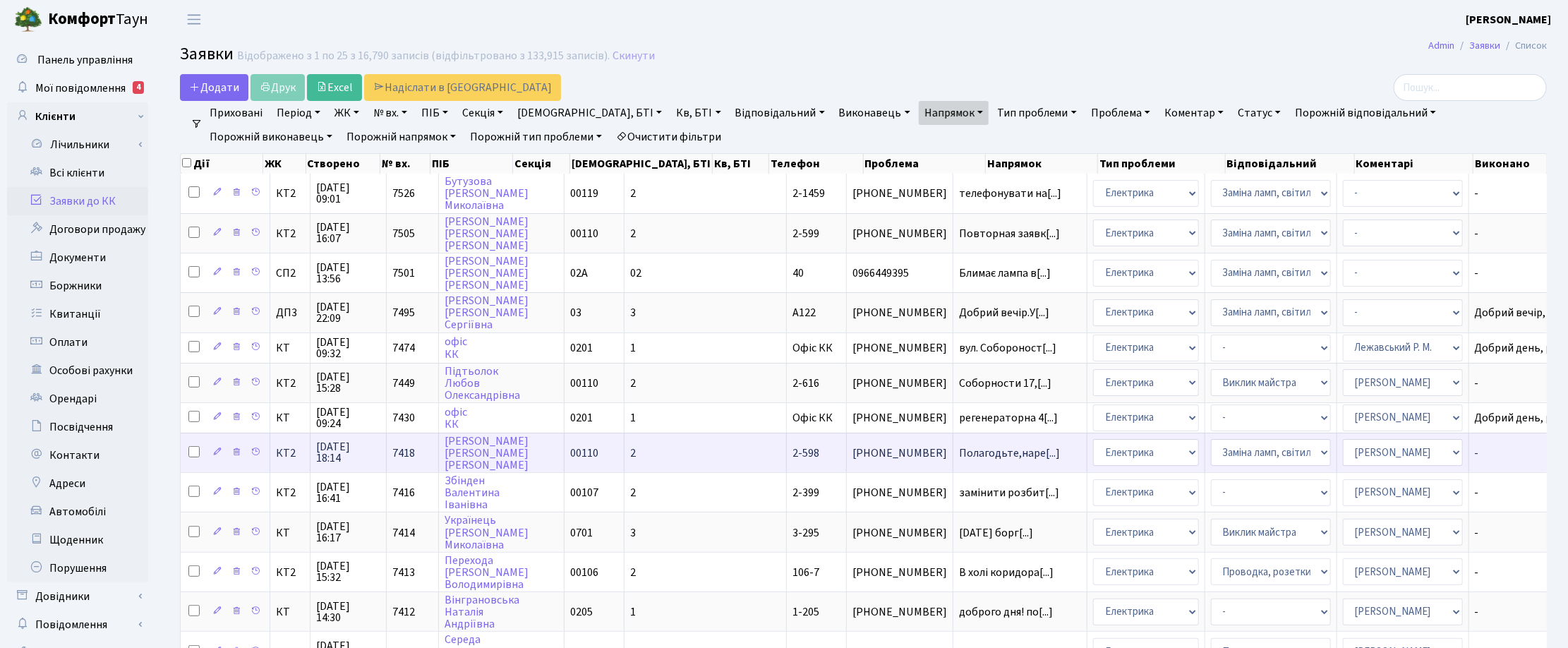
click at [194, 449] on input "checkbox" at bounding box center [194, 451] width 11 height 11
checkbox input "true"
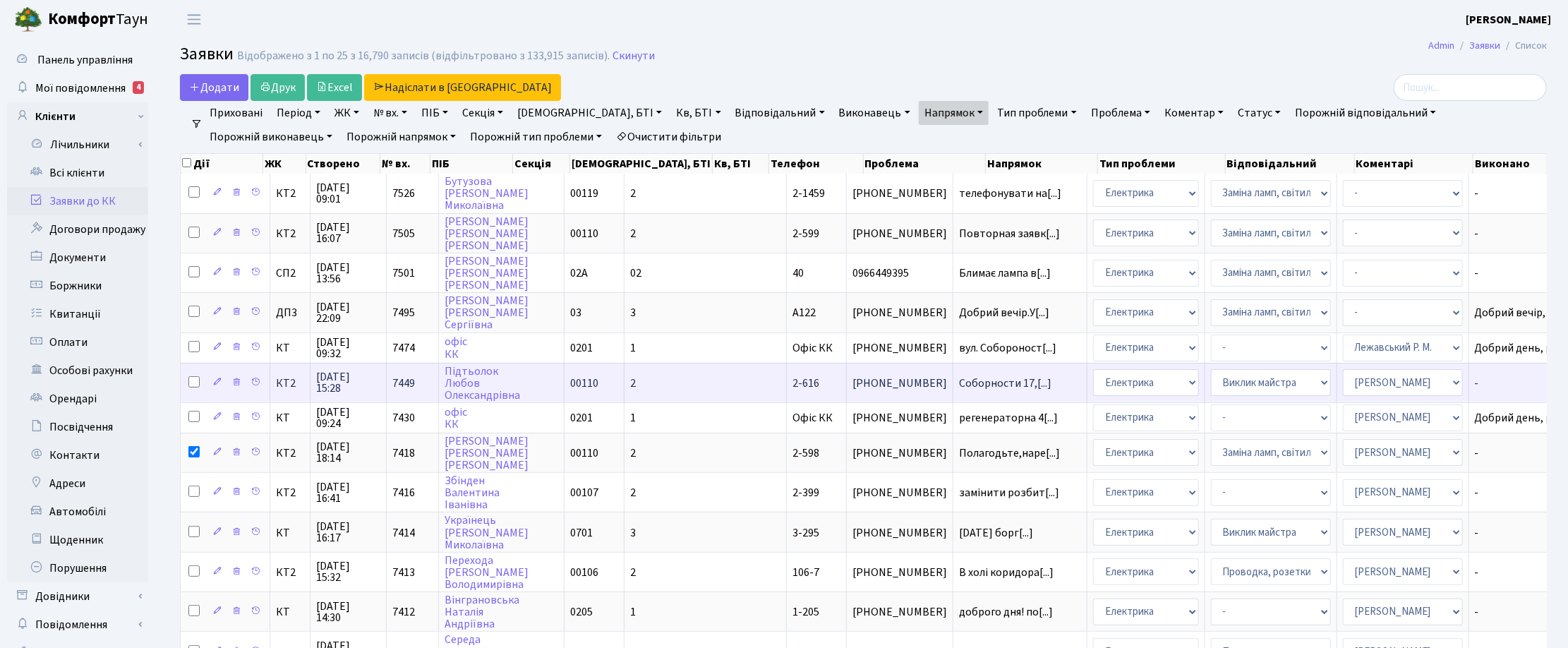
click at [191, 376] on input "checkbox" at bounding box center [194, 381] width 11 height 11
checkbox input "true"
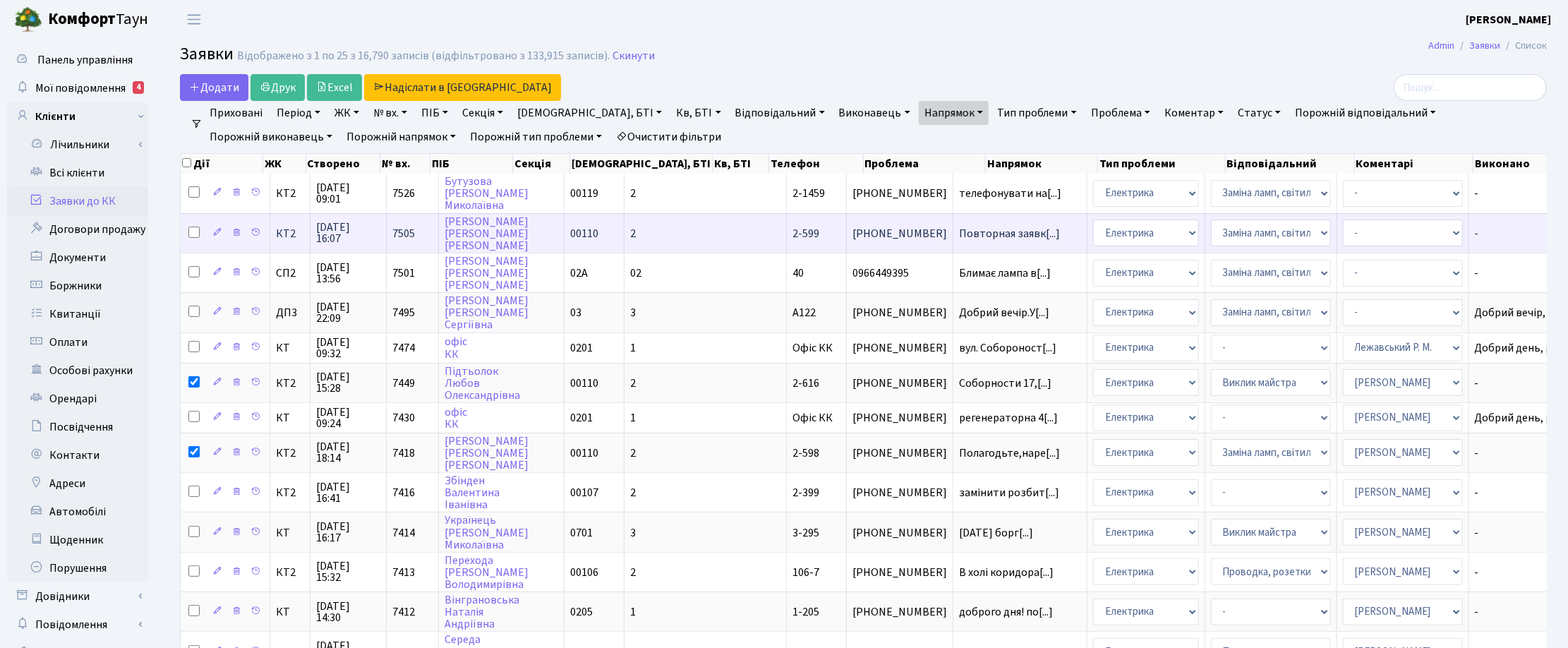
click at [194, 233] on input "checkbox" at bounding box center [194, 232] width 11 height 11
checkbox input "true"
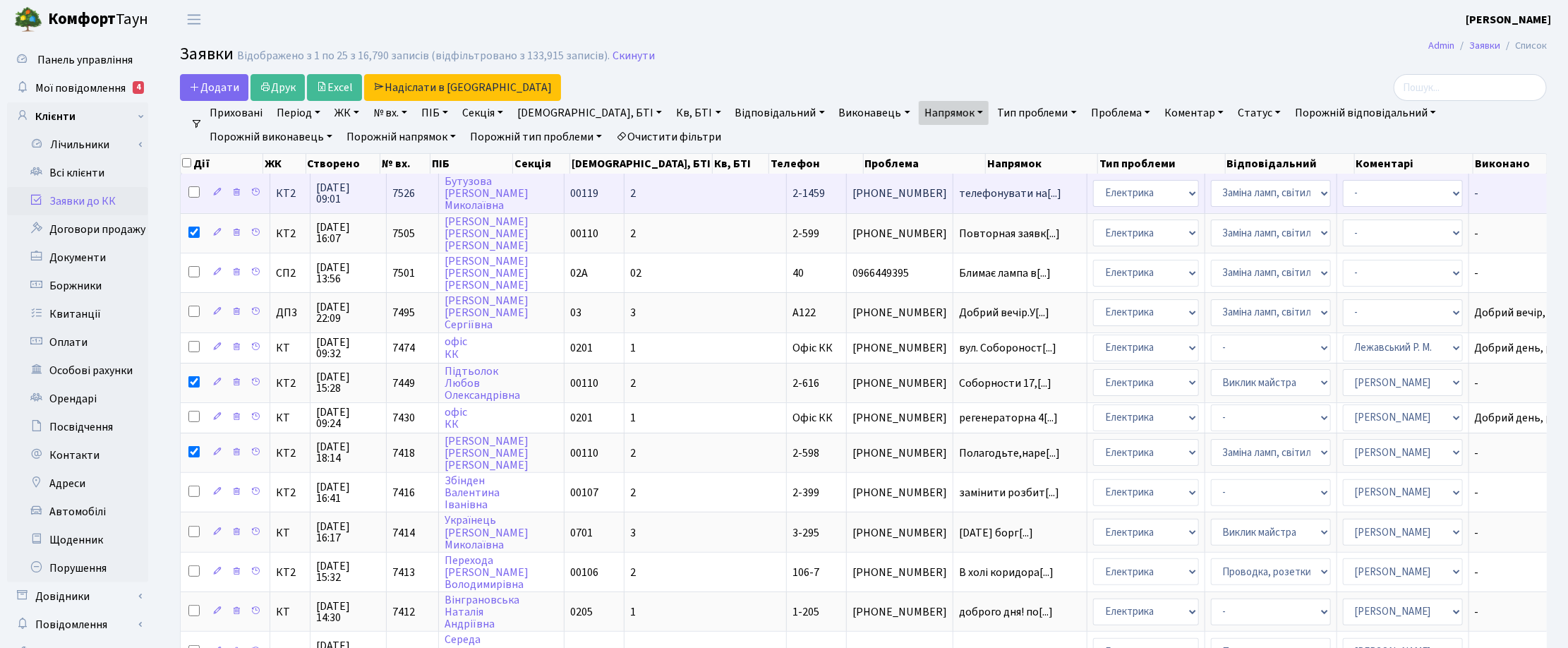
click at [193, 187] on input "checkbox" at bounding box center [194, 192] width 11 height 11
checkbox input "true"
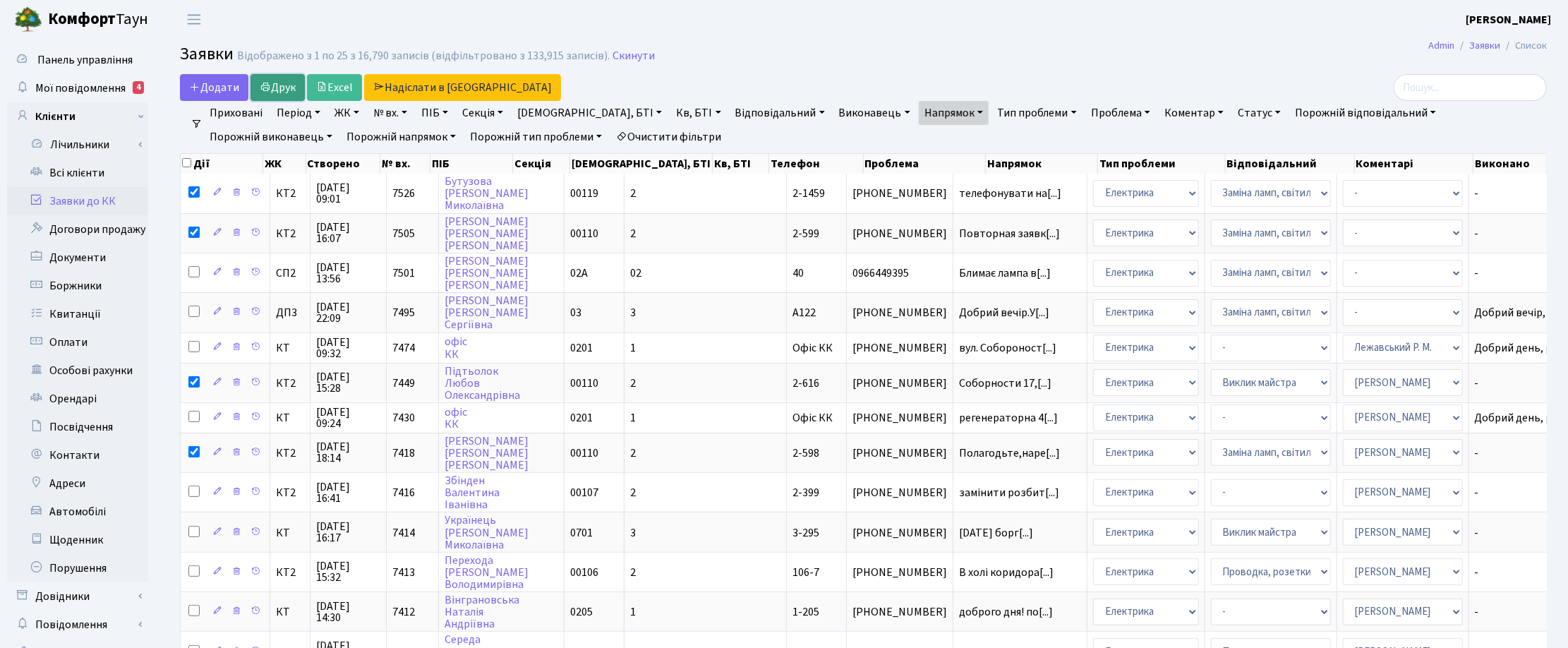
click at [287, 78] on link "Друк" at bounding box center [277, 87] width 54 height 27
